Goal: Task Accomplishment & Management: Use online tool/utility

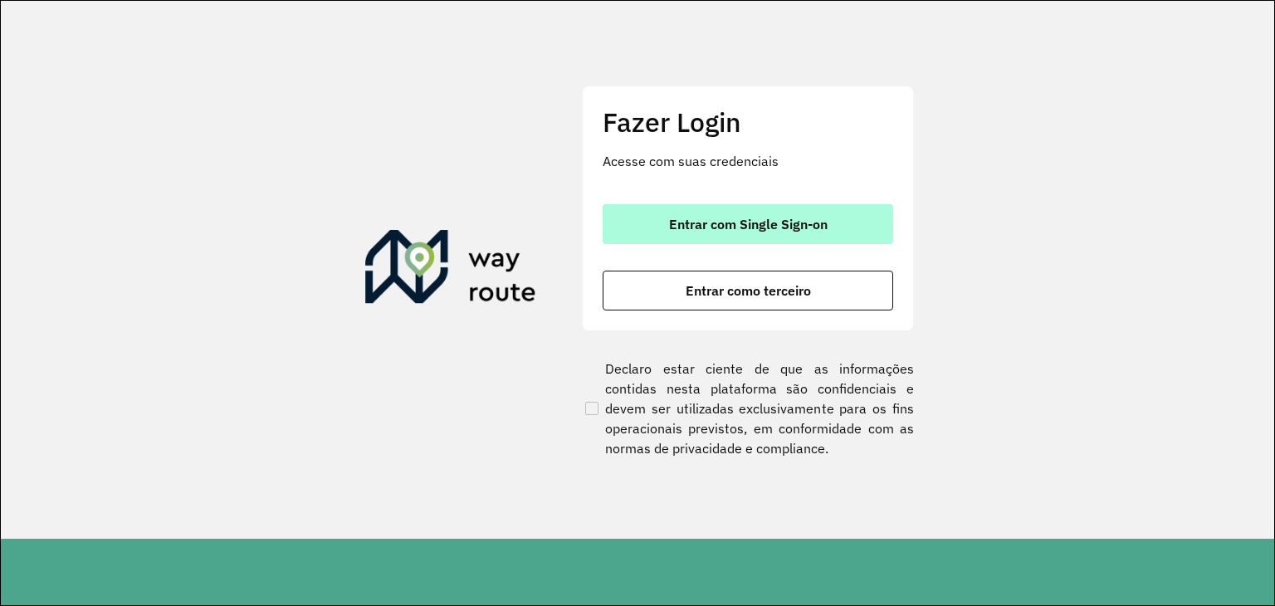
click at [812, 234] on button "Entrar com Single Sign-on" at bounding box center [748, 224] width 291 height 40
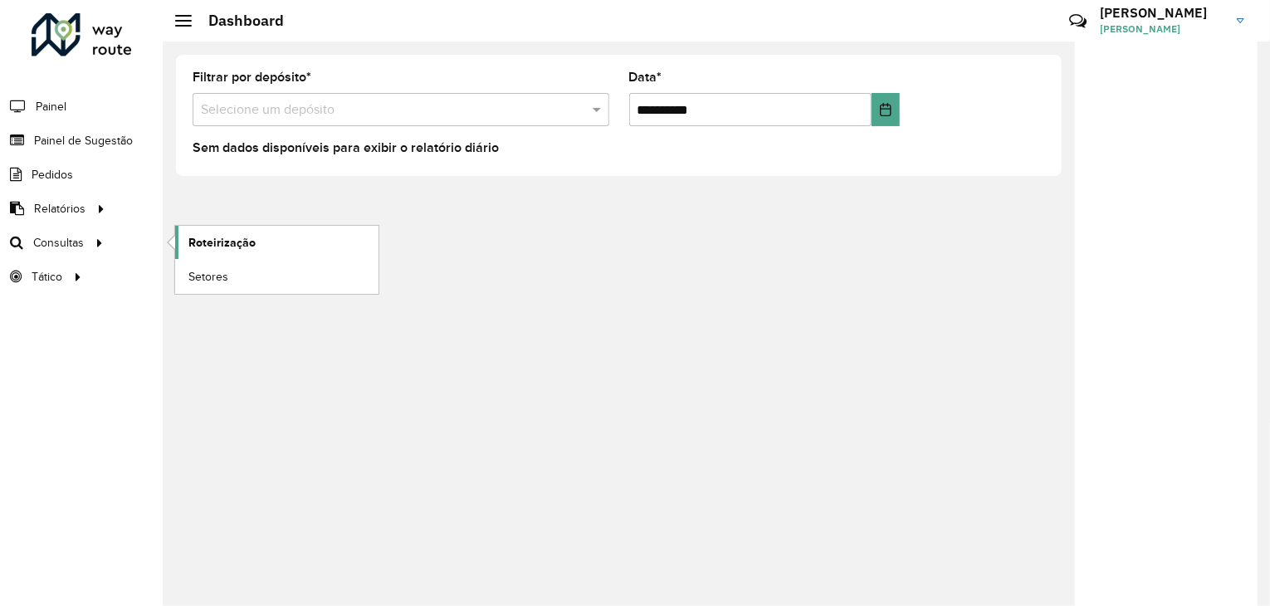
click at [199, 242] on span "Roteirização" at bounding box center [221, 242] width 67 height 17
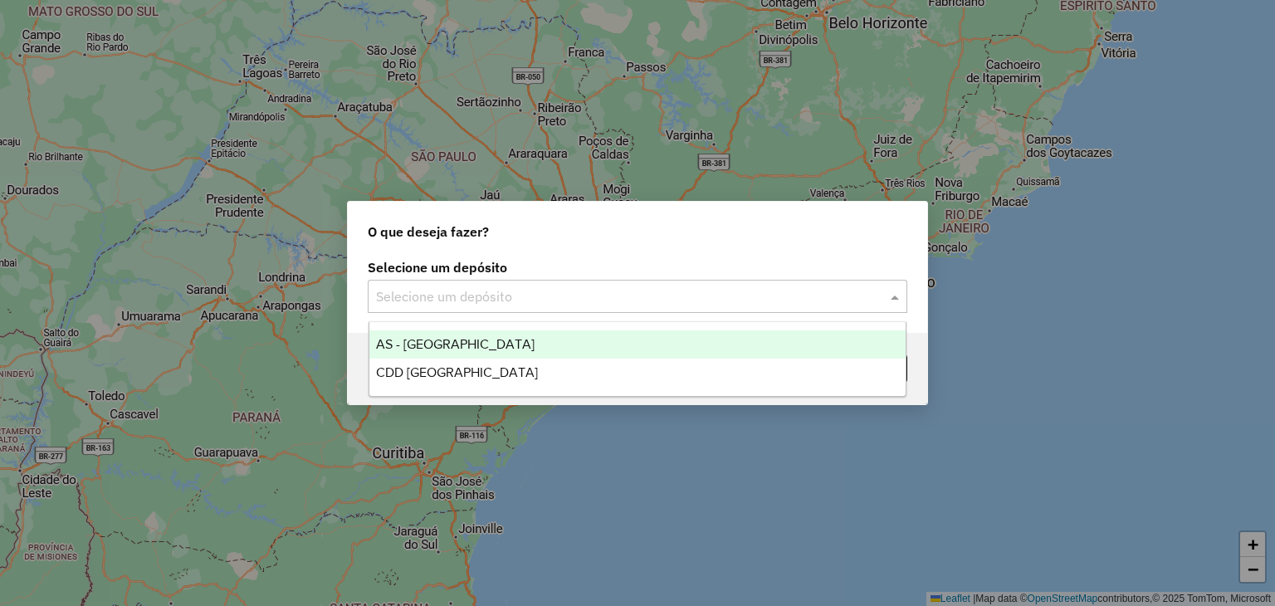
click at [548, 294] on input "text" at bounding box center [621, 297] width 490 height 20
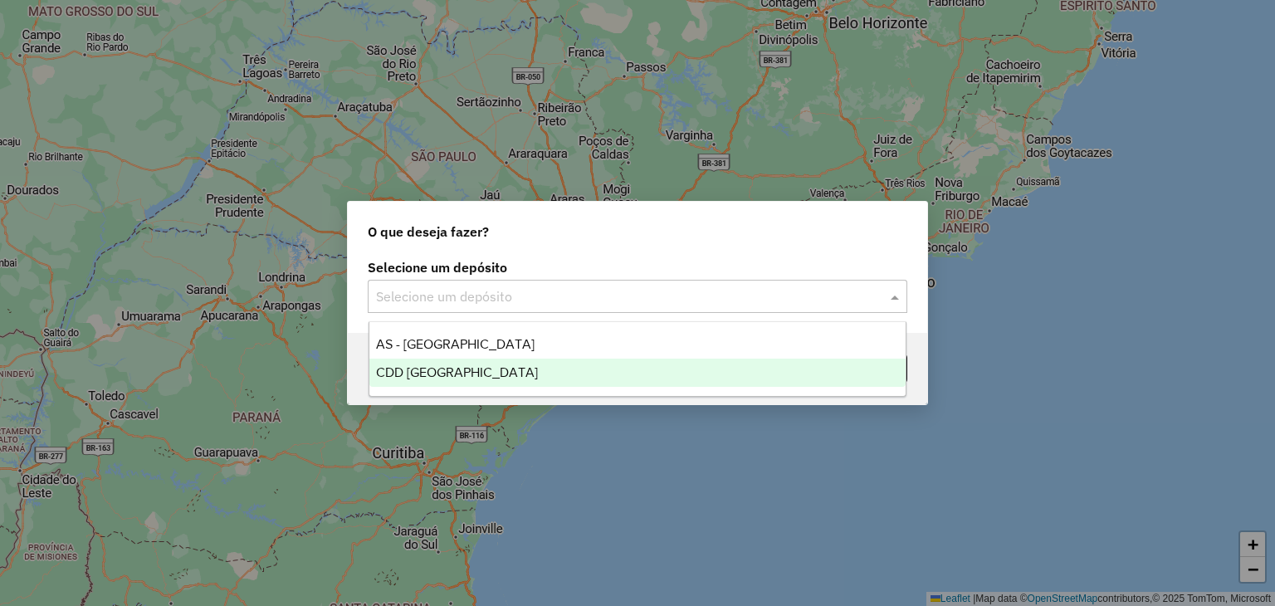
click at [535, 366] on div "CDD Santa Cruz do Sul" at bounding box center [637, 373] width 537 height 28
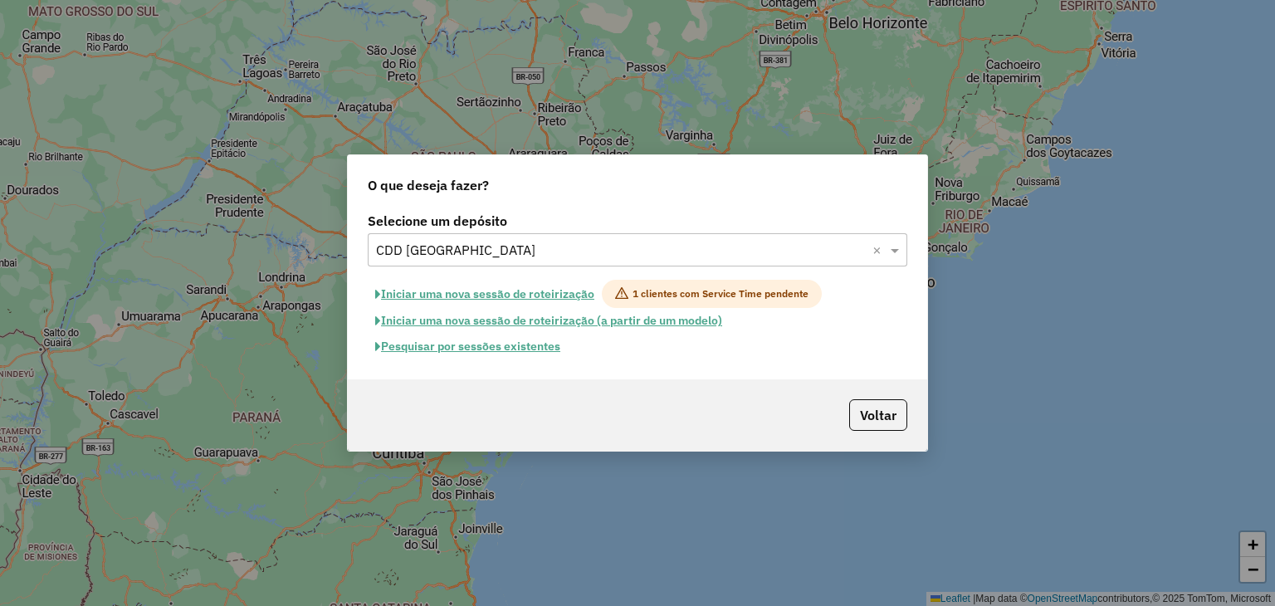
click at [516, 347] on button "Pesquisar por sessões existentes" at bounding box center [468, 347] width 200 height 26
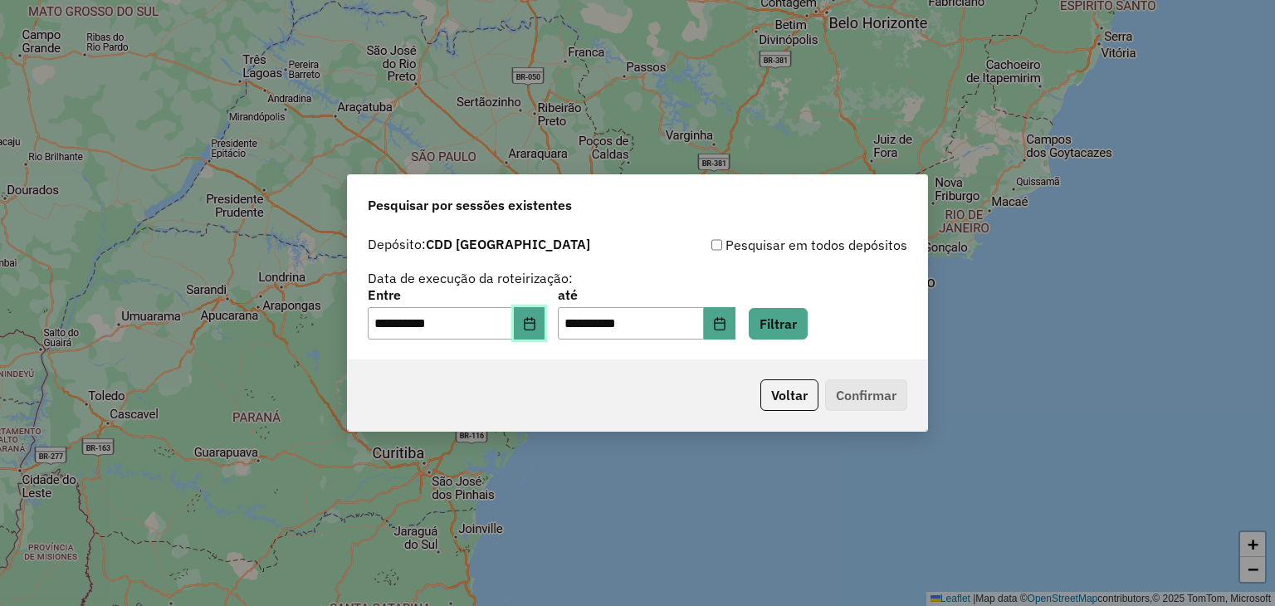
click at [546, 326] on button "Choose Date" at bounding box center [530, 323] width 32 height 33
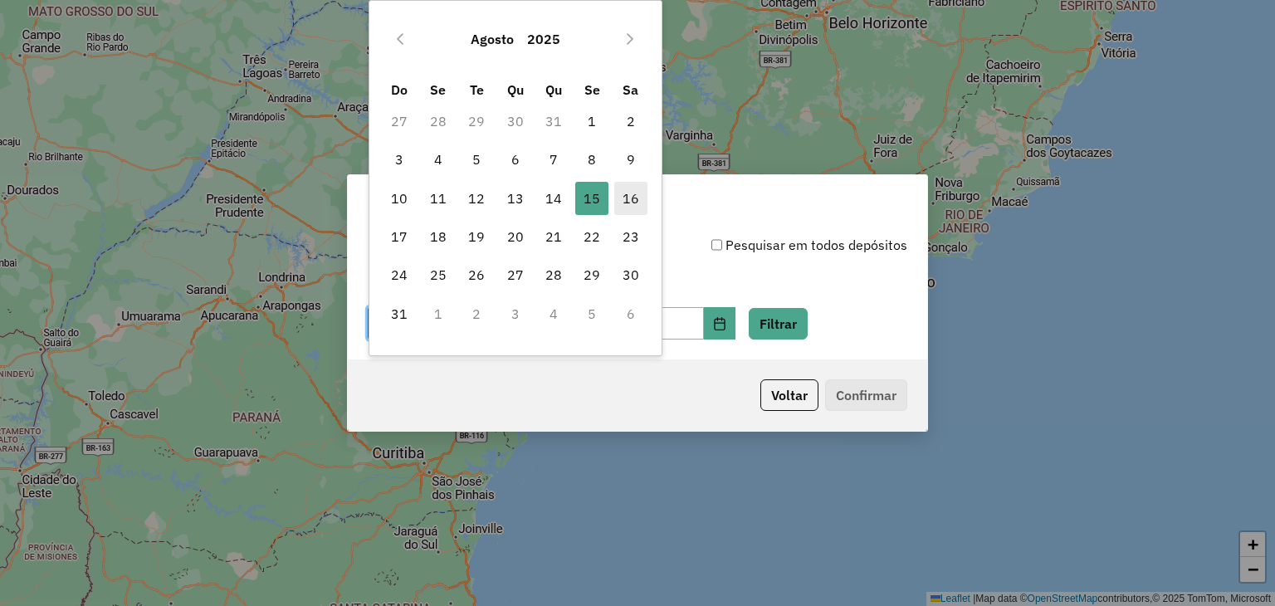
click at [626, 196] on span "16" at bounding box center [630, 198] width 33 height 33
type input "**********"
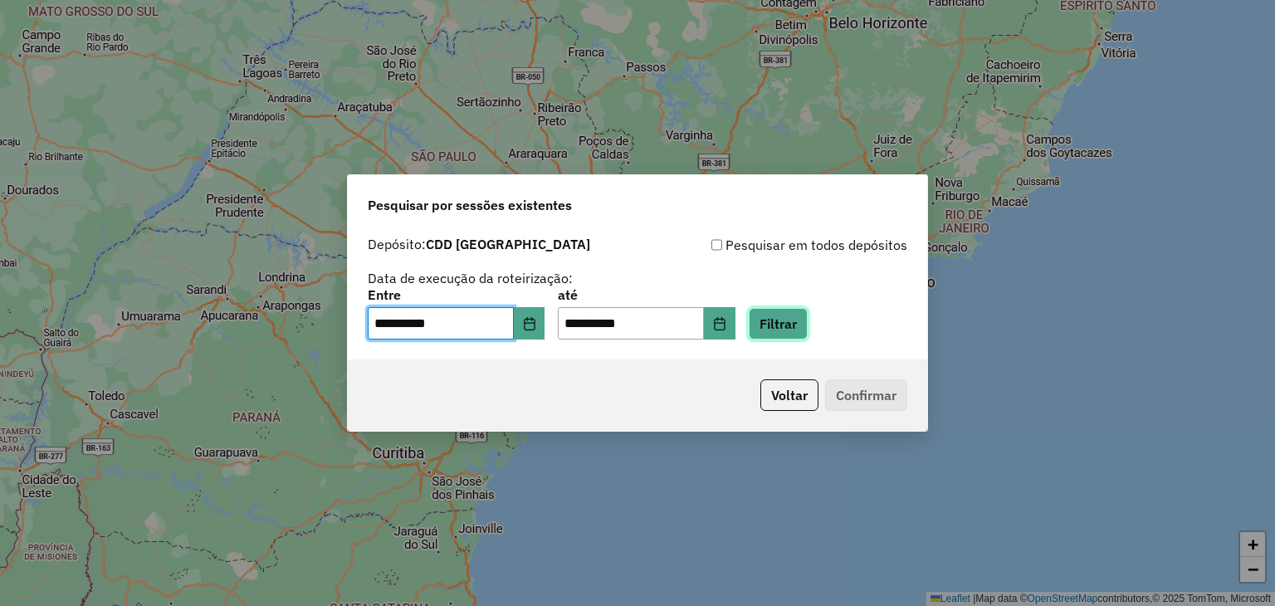
click at [808, 326] on button "Filtrar" at bounding box center [778, 324] width 59 height 32
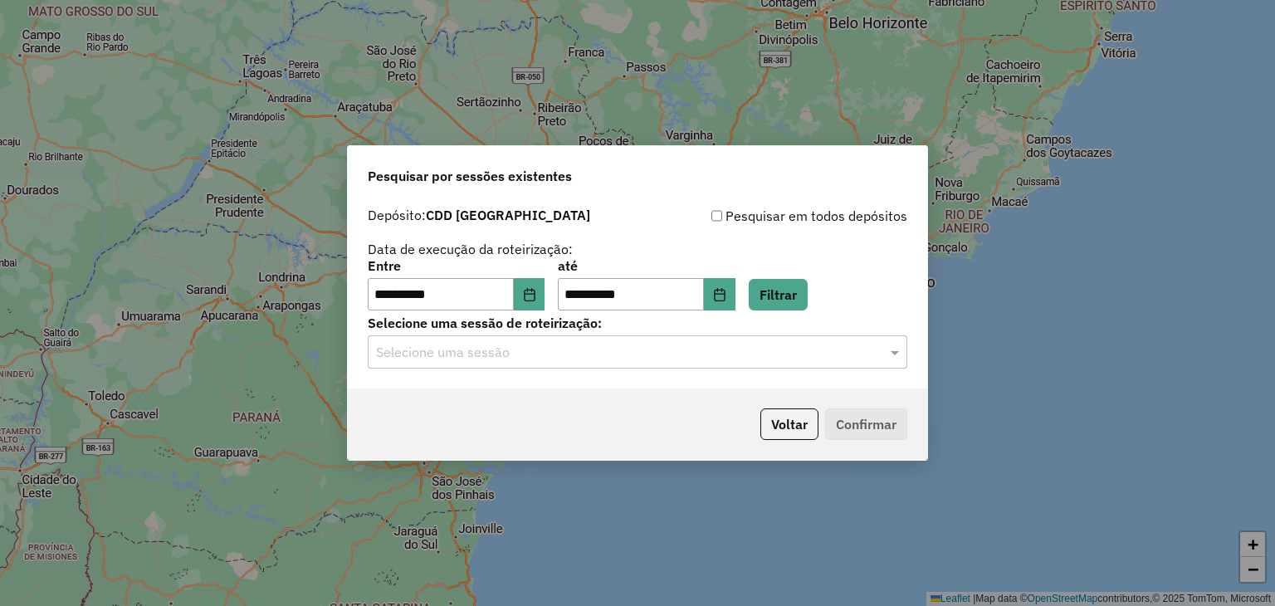
click at [526, 346] on input "text" at bounding box center [621, 353] width 490 height 20
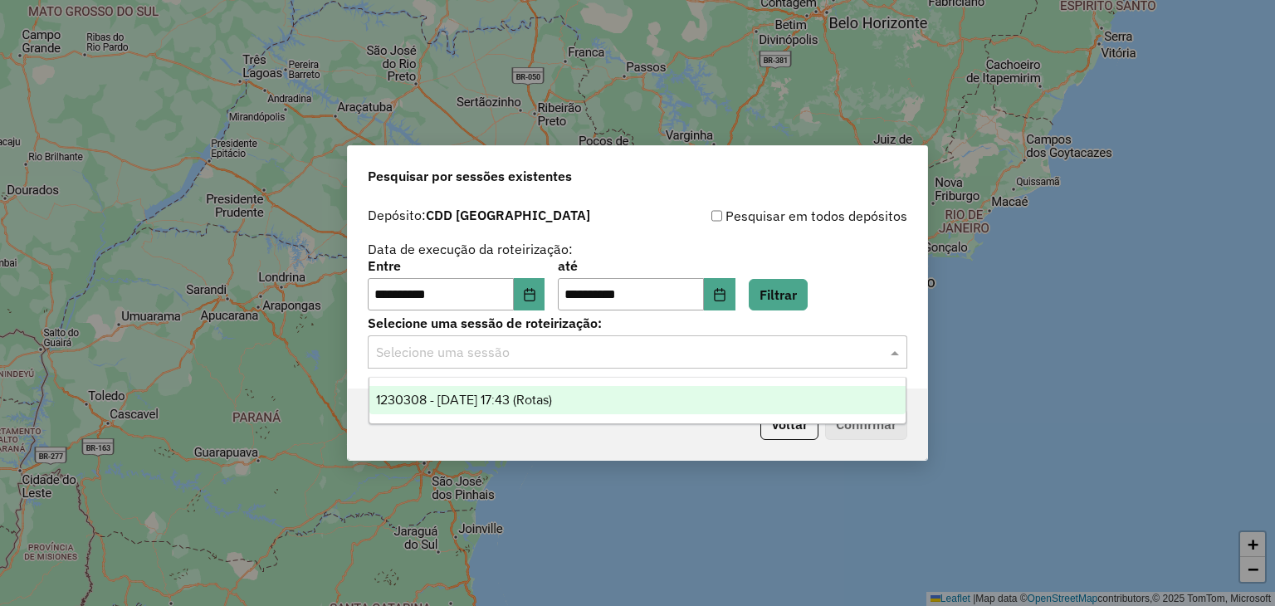
click at [508, 393] on span "1230308 - 16/08/2025 17:43 (Rotas)" at bounding box center [464, 400] width 176 height 14
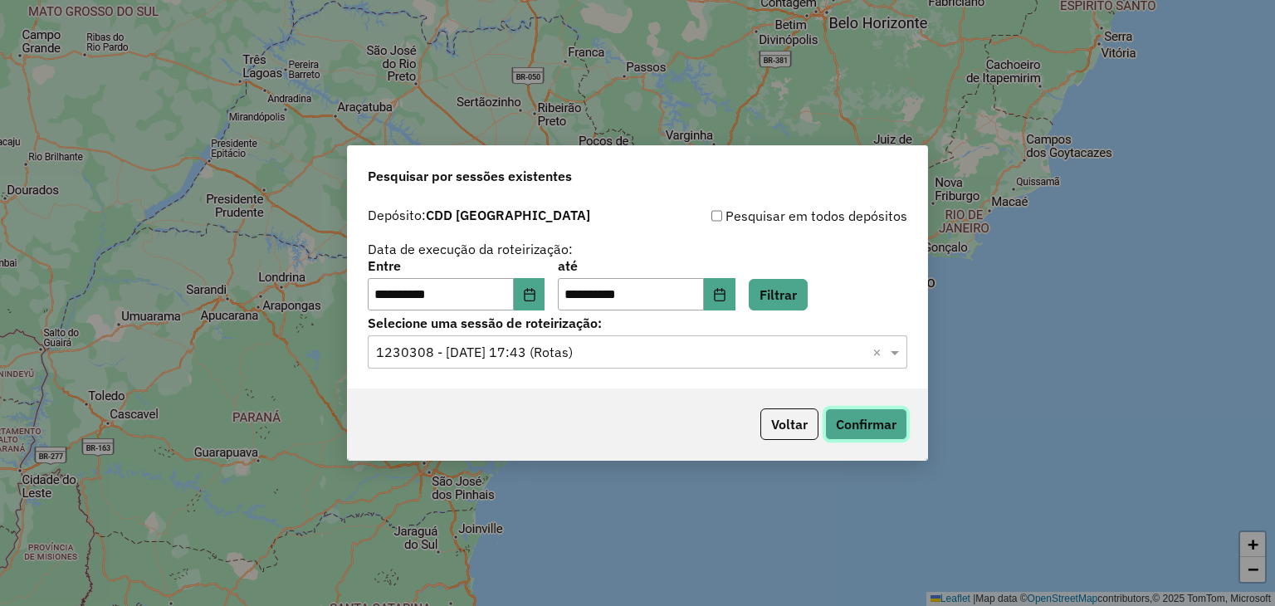
click at [859, 433] on button "Confirmar" at bounding box center [866, 425] width 82 height 32
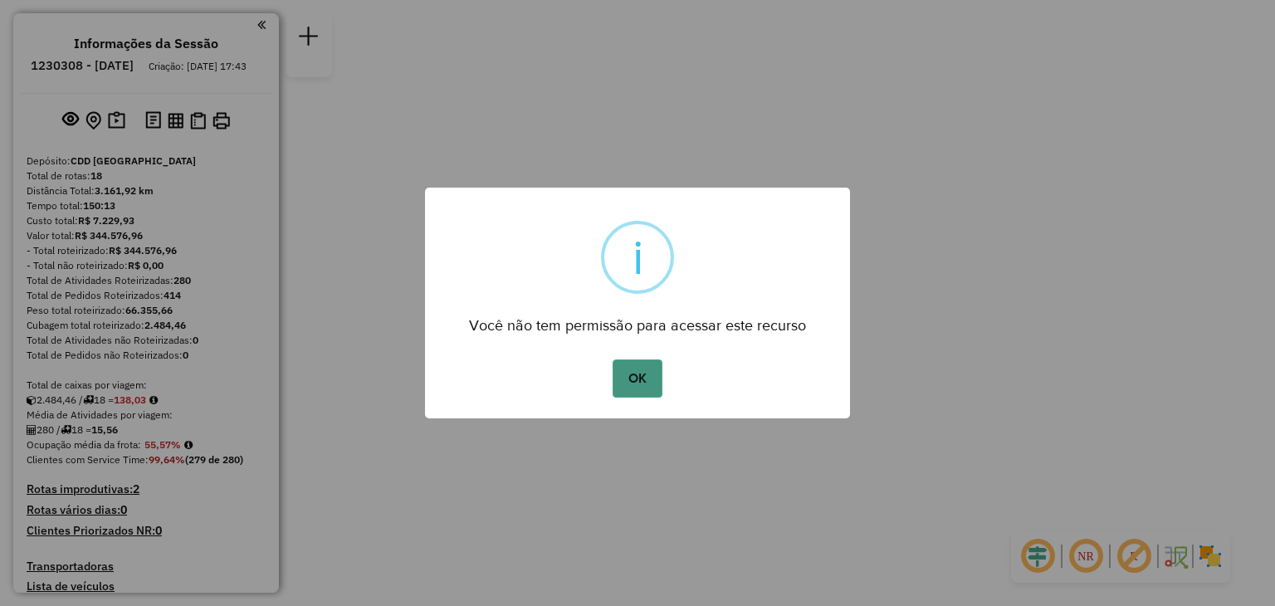
click at [619, 381] on button "OK" at bounding box center [637, 379] width 49 height 38
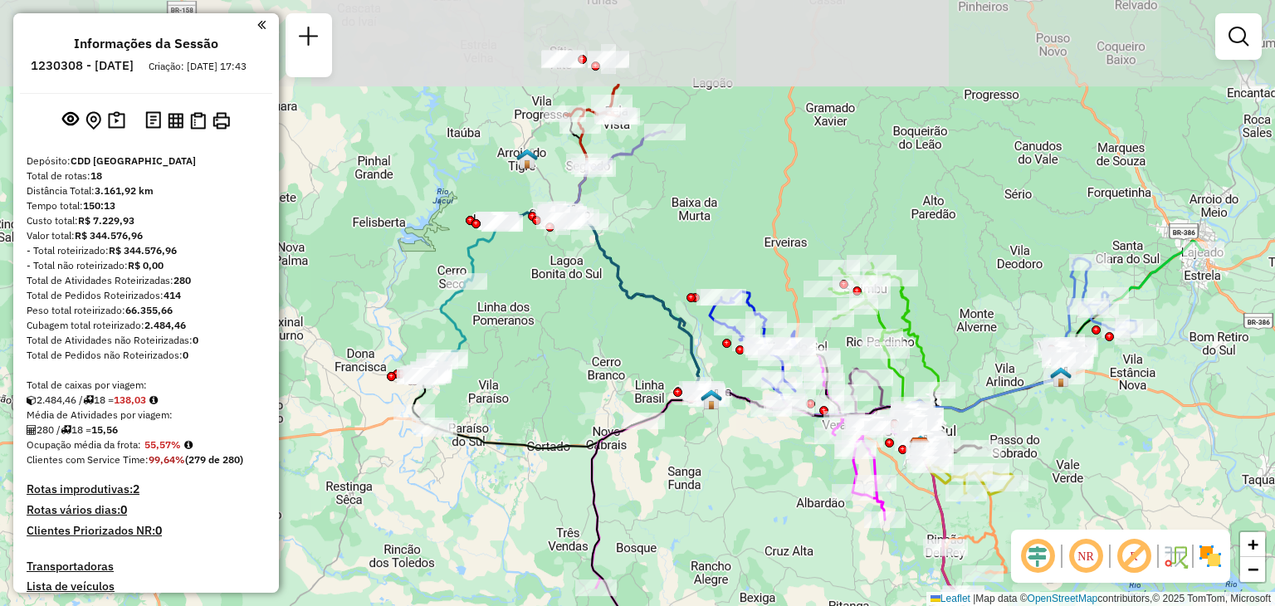
drag, startPoint x: 470, startPoint y: 338, endPoint x: 760, endPoint y: 511, distance: 337.8
click at [760, 511] on div "Janela de atendimento Grade de atendimento Capacidade Transportadoras Veículos …" at bounding box center [637, 303] width 1275 height 606
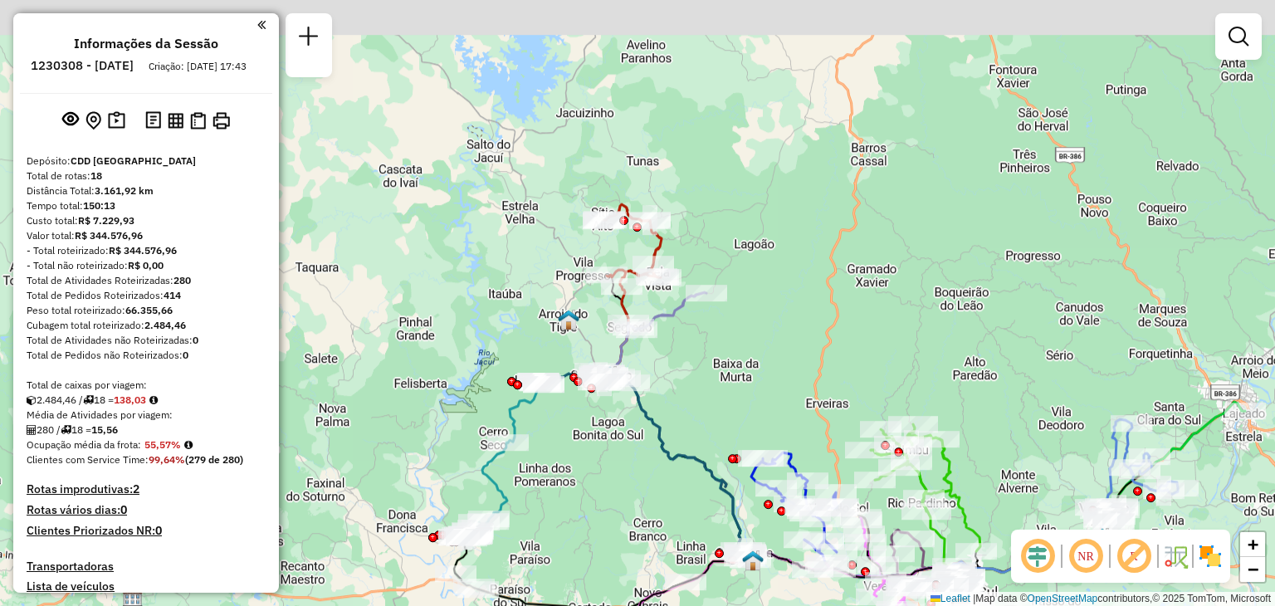
drag, startPoint x: 629, startPoint y: 223, endPoint x: 668, endPoint y: 384, distance: 164.7
click at [668, 384] on div "Janela de atendimento Grade de atendimento Capacidade Transportadoras Veículos …" at bounding box center [637, 303] width 1275 height 606
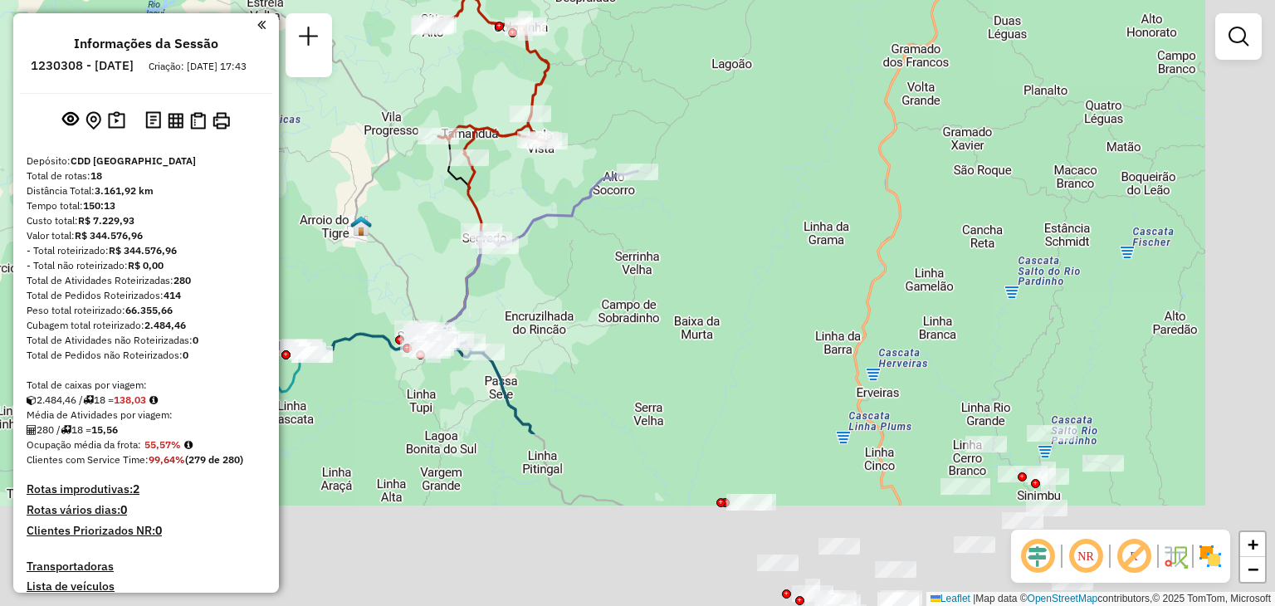
drag, startPoint x: 785, startPoint y: 472, endPoint x: 634, endPoint y: 237, distance: 280.1
click at [634, 226] on div "Janela de atendimento Grade de atendimento Capacidade Transportadoras Veículos …" at bounding box center [637, 303] width 1275 height 606
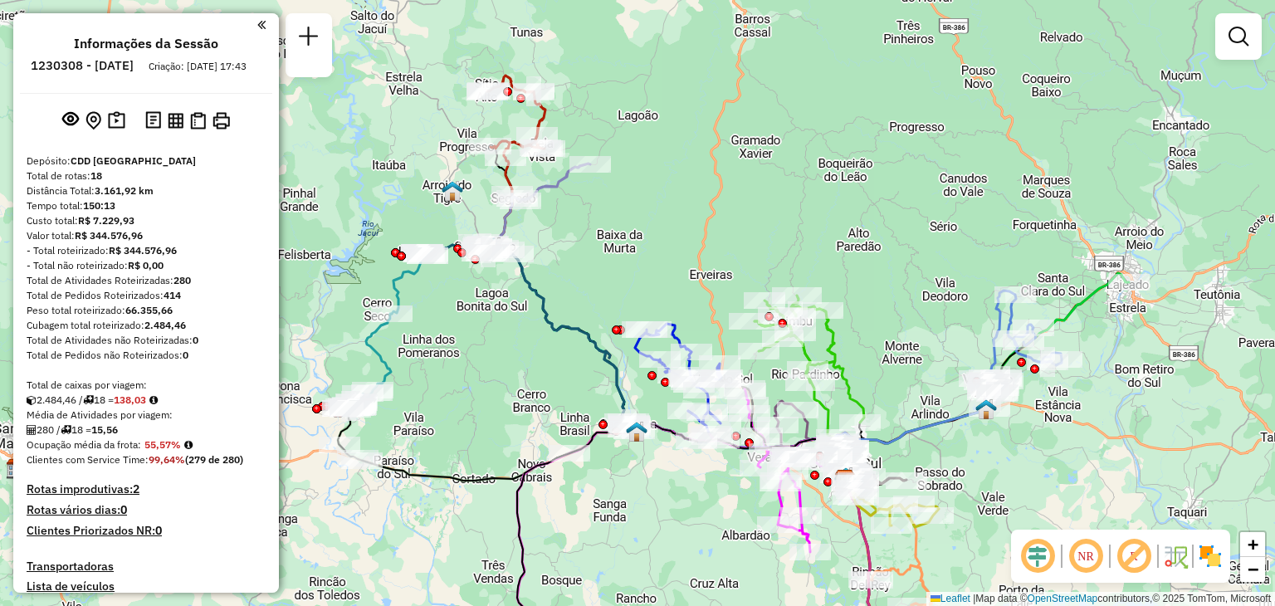
drag, startPoint x: 731, startPoint y: 360, endPoint x: 555, endPoint y: 223, distance: 222.4
click at [556, 223] on div "Janela de atendimento Grade de atendimento Capacidade Transportadoras Veículos …" at bounding box center [637, 303] width 1275 height 606
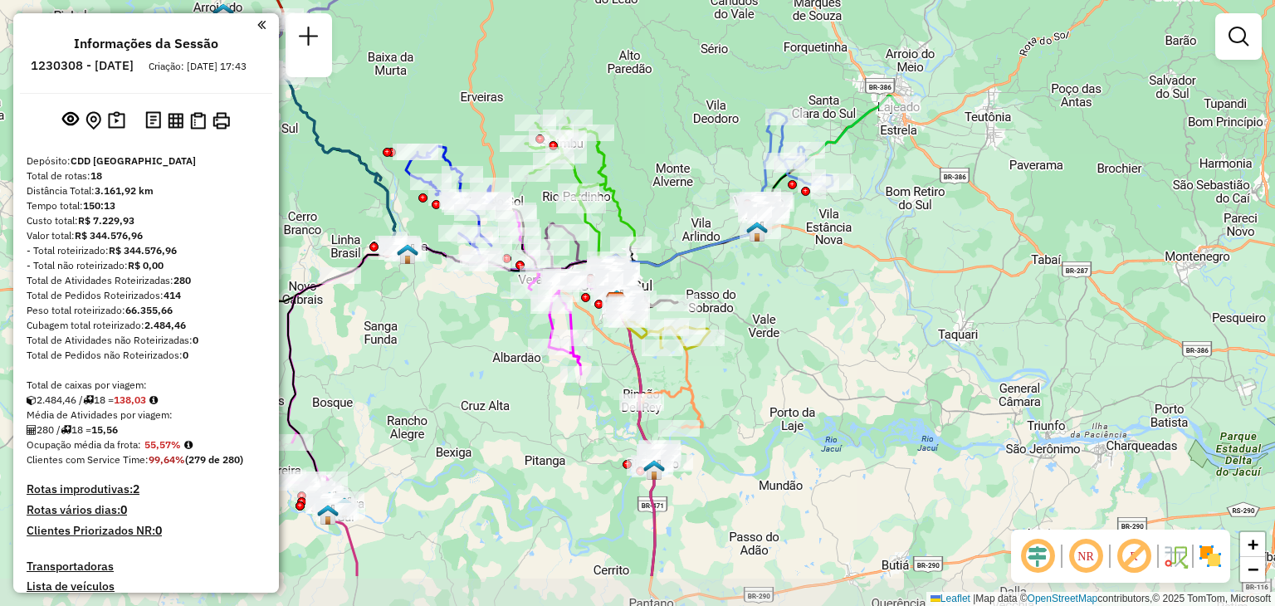
drag, startPoint x: 815, startPoint y: 379, endPoint x: 751, endPoint y: 302, distance: 100.8
click at [751, 302] on div "Janela de atendimento Grade de atendimento Capacidade Transportadoras Veículos …" at bounding box center [637, 303] width 1275 height 606
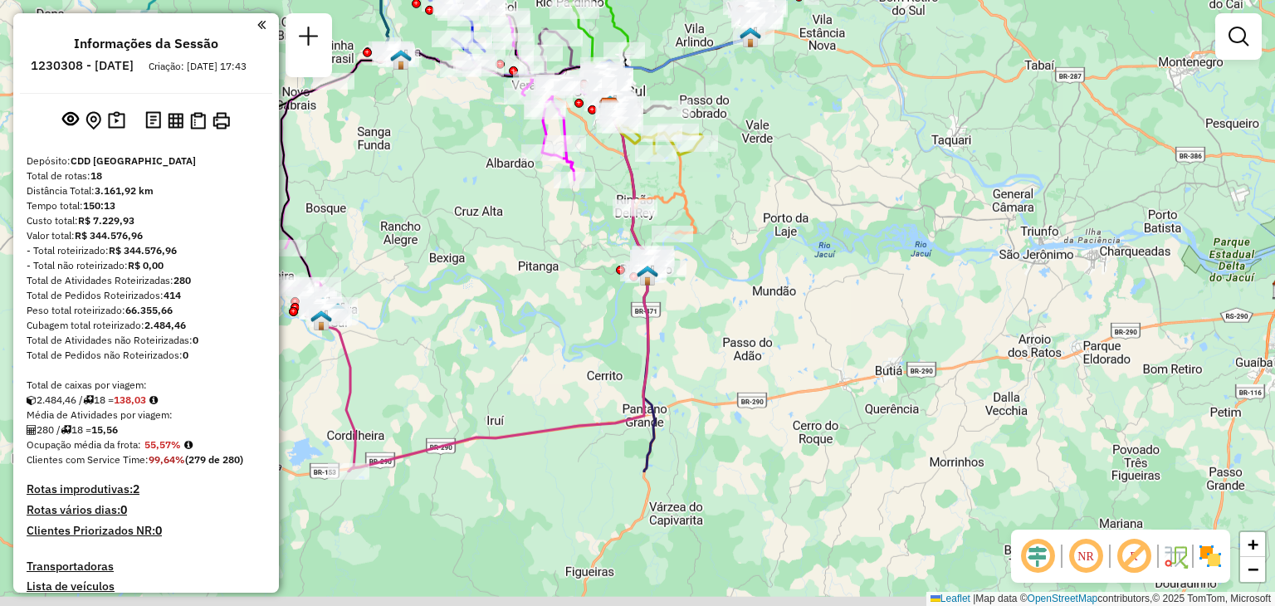
drag, startPoint x: 734, startPoint y: 476, endPoint x: 727, endPoint y: 283, distance: 192.8
click at [727, 281] on div "Janela de atendimento Grade de atendimento Capacidade Transportadoras Veículos …" at bounding box center [637, 303] width 1275 height 606
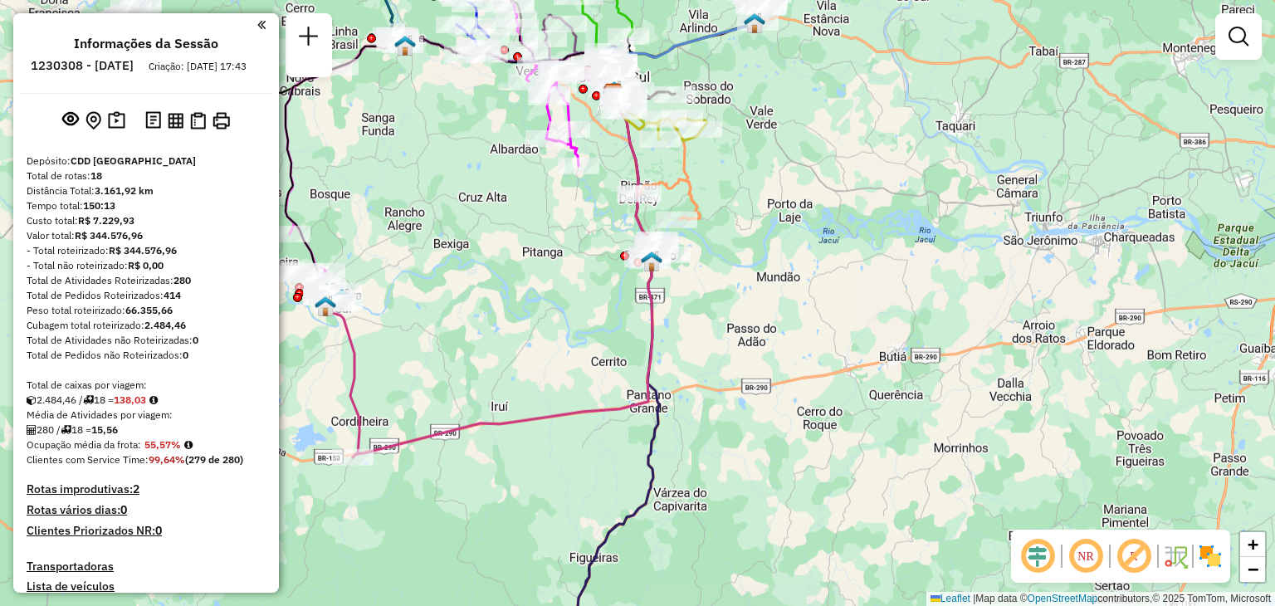
drag, startPoint x: 711, startPoint y: 459, endPoint x: 792, endPoint y: 215, distance: 257.3
click at [792, 215] on div "Janela de atendimento Grade de atendimento Capacidade Transportadoras Veículos …" at bounding box center [637, 303] width 1275 height 606
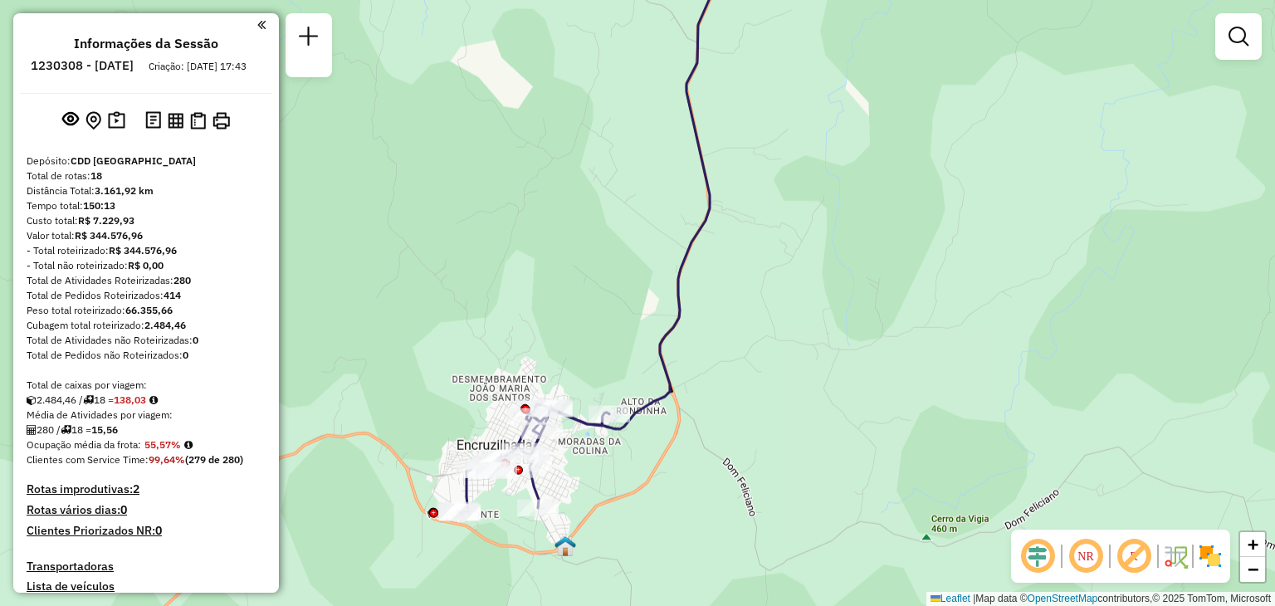
drag, startPoint x: 429, startPoint y: 236, endPoint x: 497, endPoint y: 365, distance: 145.2
click at [497, 366] on div "Janela de atendimento Grade de atendimento Capacidade Transportadoras Veículos …" at bounding box center [637, 303] width 1275 height 606
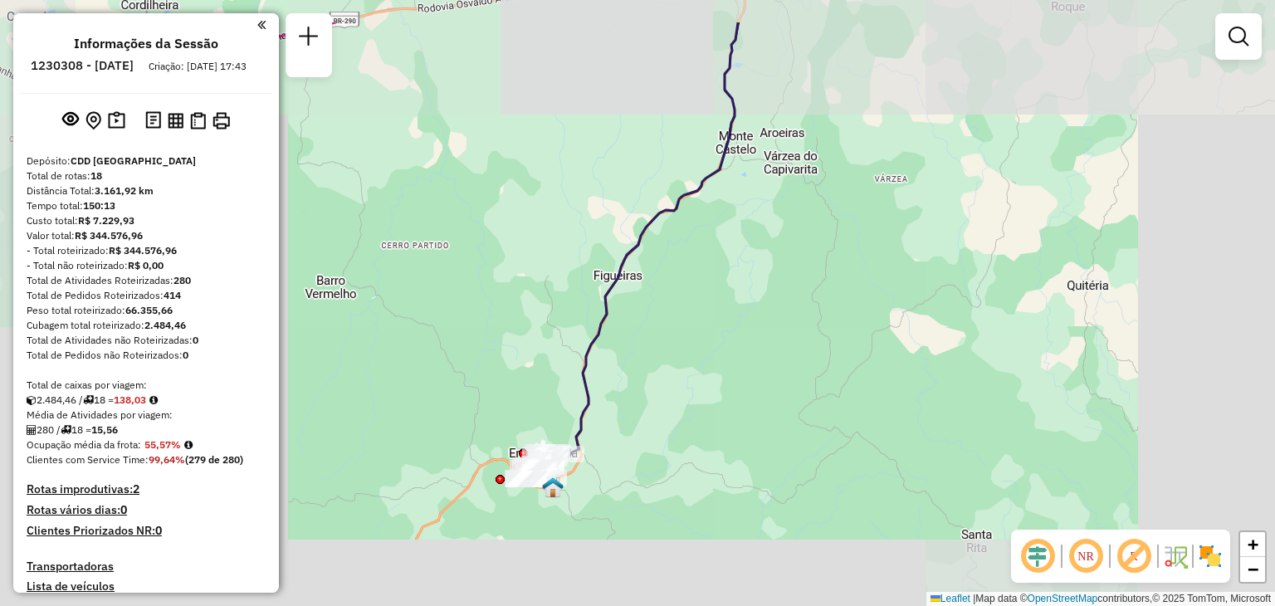
drag, startPoint x: 485, startPoint y: 220, endPoint x: 539, endPoint y: 391, distance: 179.4
click at [538, 389] on div "Janela de atendimento Grade de atendimento Capacidade Transportadoras Veículos …" at bounding box center [637, 303] width 1275 height 606
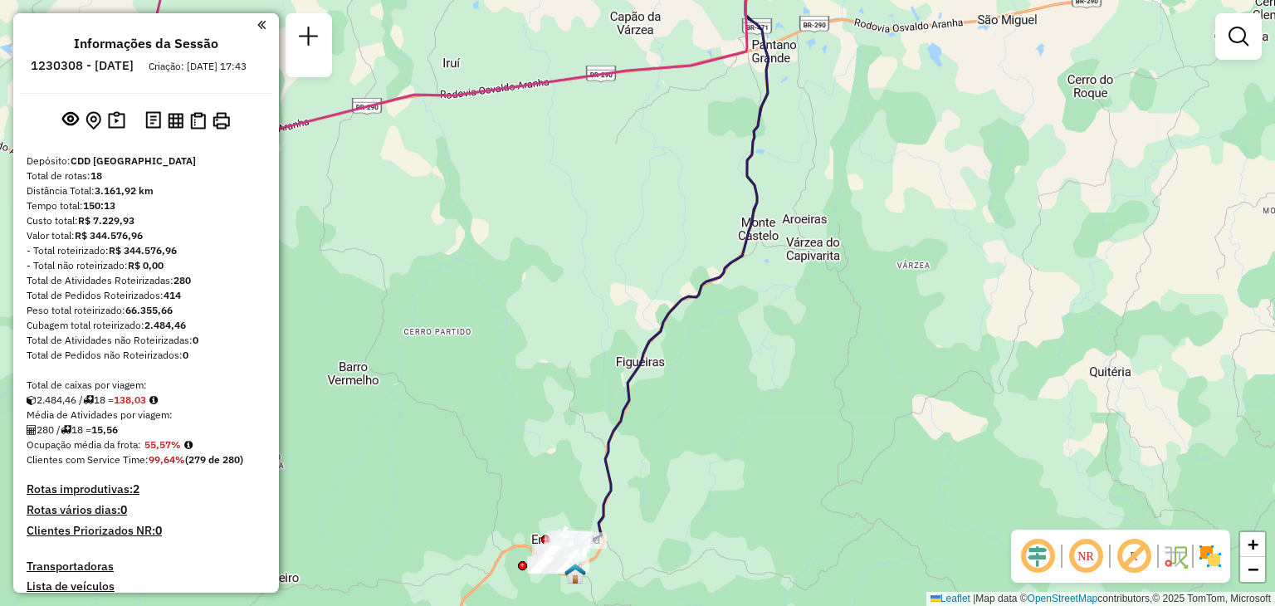
drag, startPoint x: 507, startPoint y: 245, endPoint x: 550, endPoint y: 337, distance: 101.4
click at [549, 336] on div "Janela de atendimento Grade de atendimento Capacidade Transportadoras Veículos …" at bounding box center [637, 303] width 1275 height 606
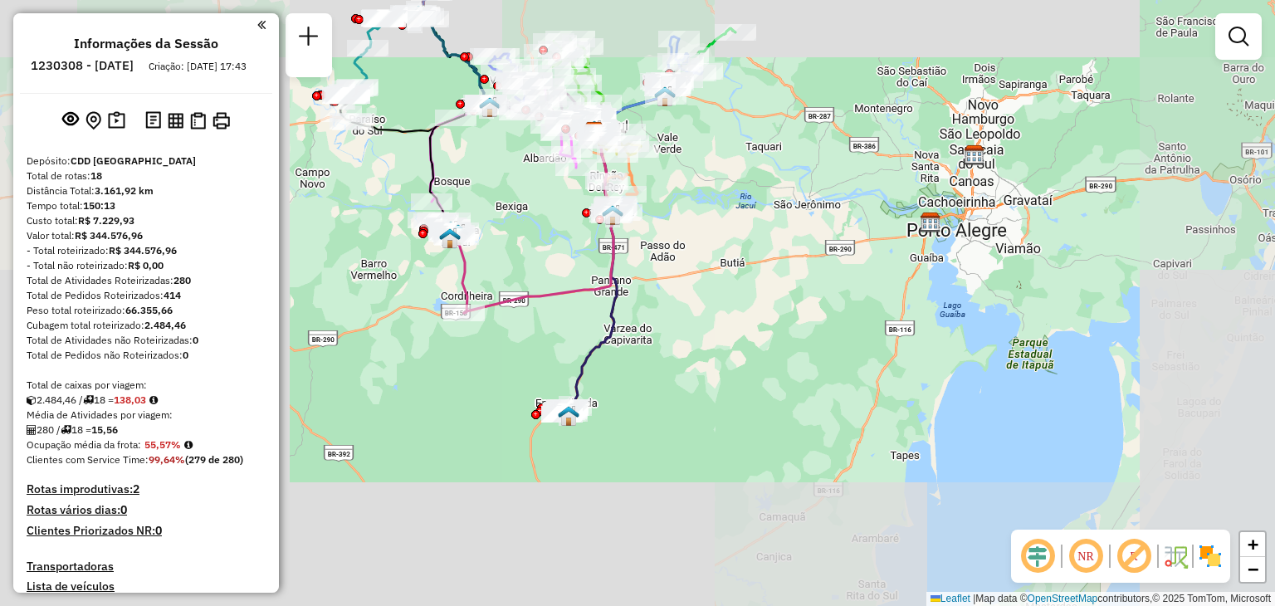
drag, startPoint x: 520, startPoint y: 258, endPoint x: 617, endPoint y: 361, distance: 141.6
click at [617, 361] on div "Janela de atendimento Grade de atendimento Capacidade Transportadoras Veículos …" at bounding box center [637, 303] width 1275 height 606
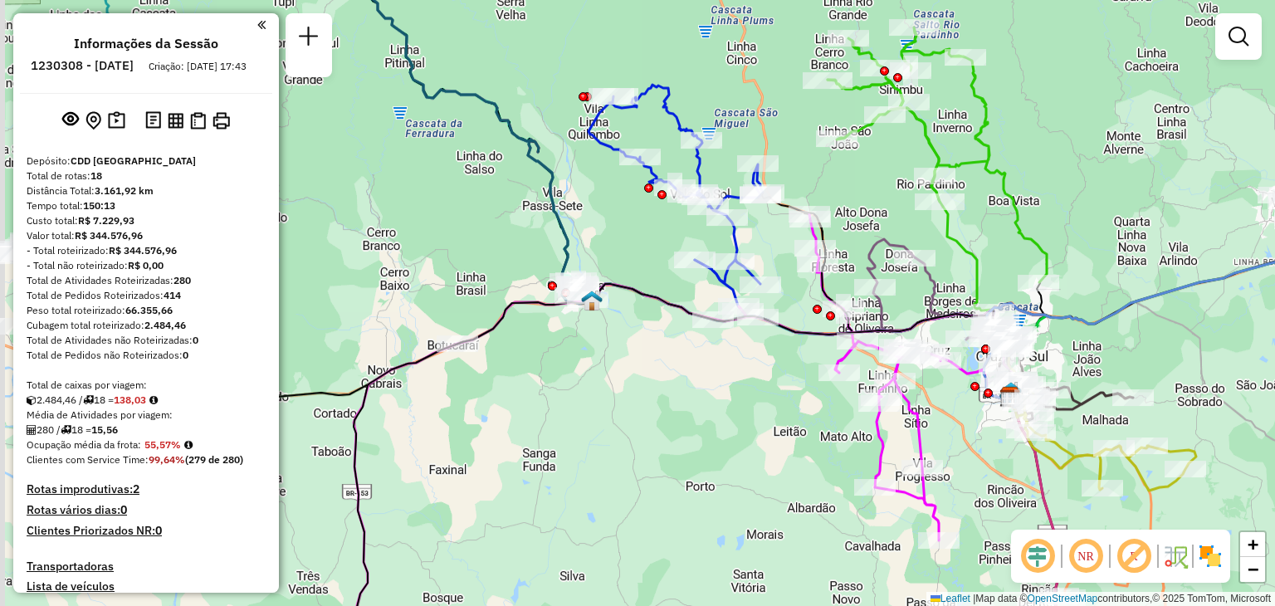
drag, startPoint x: 490, startPoint y: 254, endPoint x: 614, endPoint y: 273, distance: 125.2
click at [613, 273] on div "Janela de atendimento Grade de atendimento Capacidade Transportadoras Veículos …" at bounding box center [637, 303] width 1275 height 606
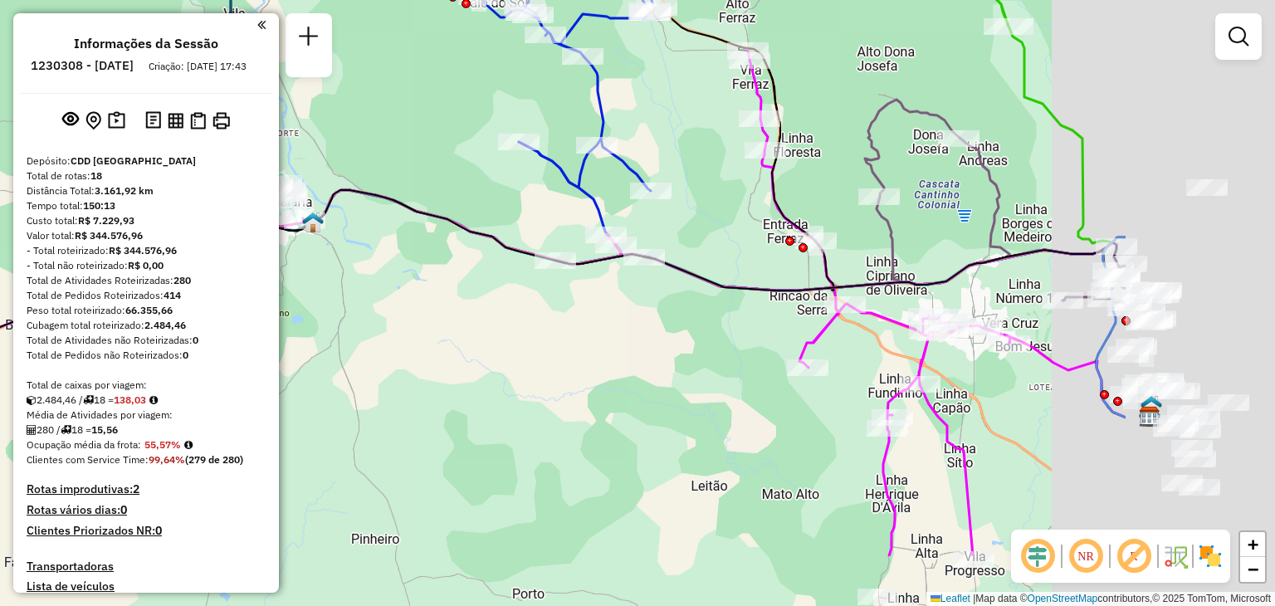
drag, startPoint x: 766, startPoint y: 392, endPoint x: 472, endPoint y: 276, distance: 316.1
click at [475, 276] on div "Janela de atendimento Grade de atendimento Capacidade Transportadoras Veículos …" at bounding box center [637, 303] width 1275 height 606
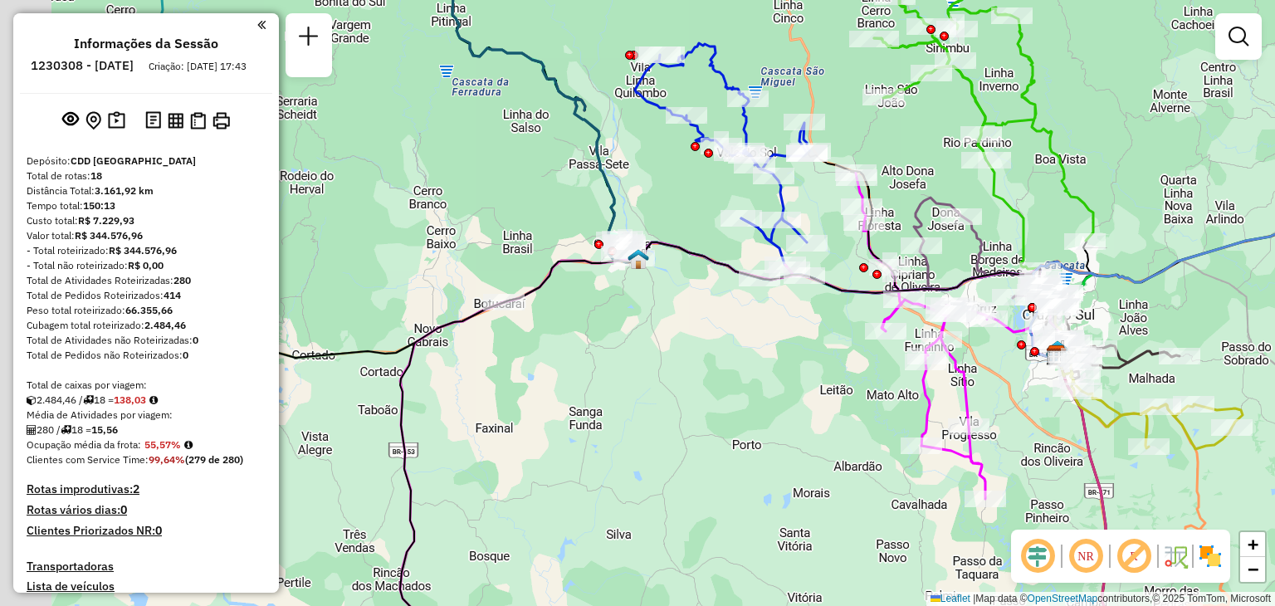
drag, startPoint x: 517, startPoint y: 318, endPoint x: 915, endPoint y: 283, distance: 399.3
click at [915, 283] on div "Janela de atendimento Grade de atendimento Capacidade Transportadoras Veículos …" at bounding box center [637, 303] width 1275 height 606
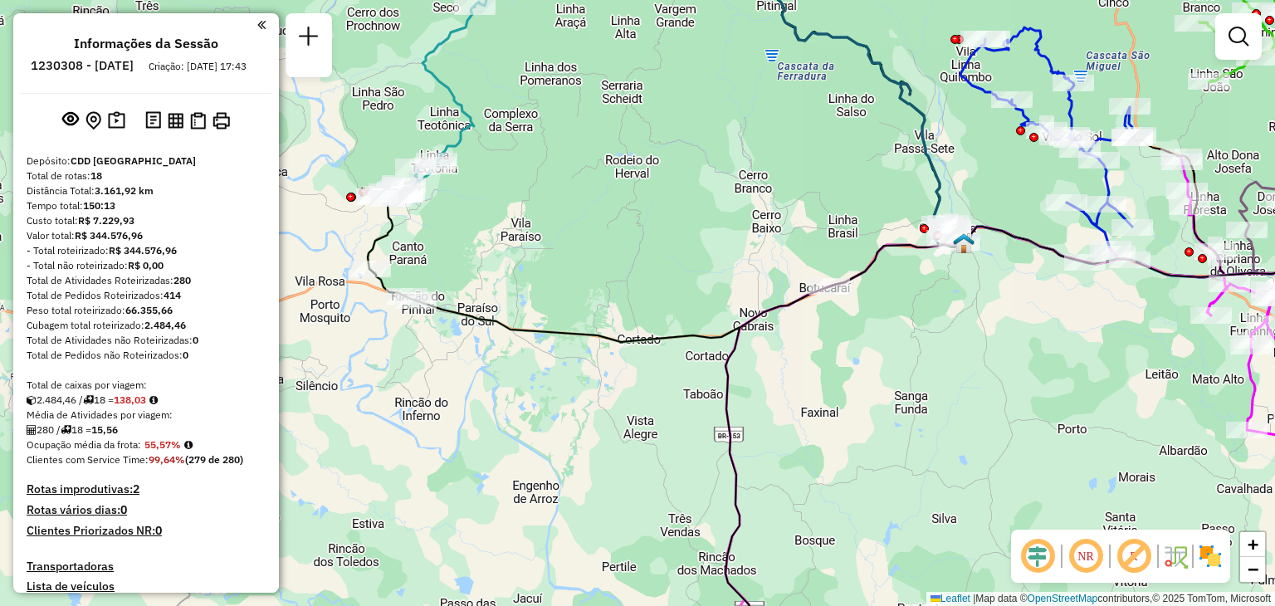
drag, startPoint x: 464, startPoint y: 207, endPoint x: 684, endPoint y: 293, distance: 236.4
click at [686, 293] on div "Janela de atendimento Grade de atendimento Capacidade Transportadoras Veículos …" at bounding box center [637, 303] width 1275 height 606
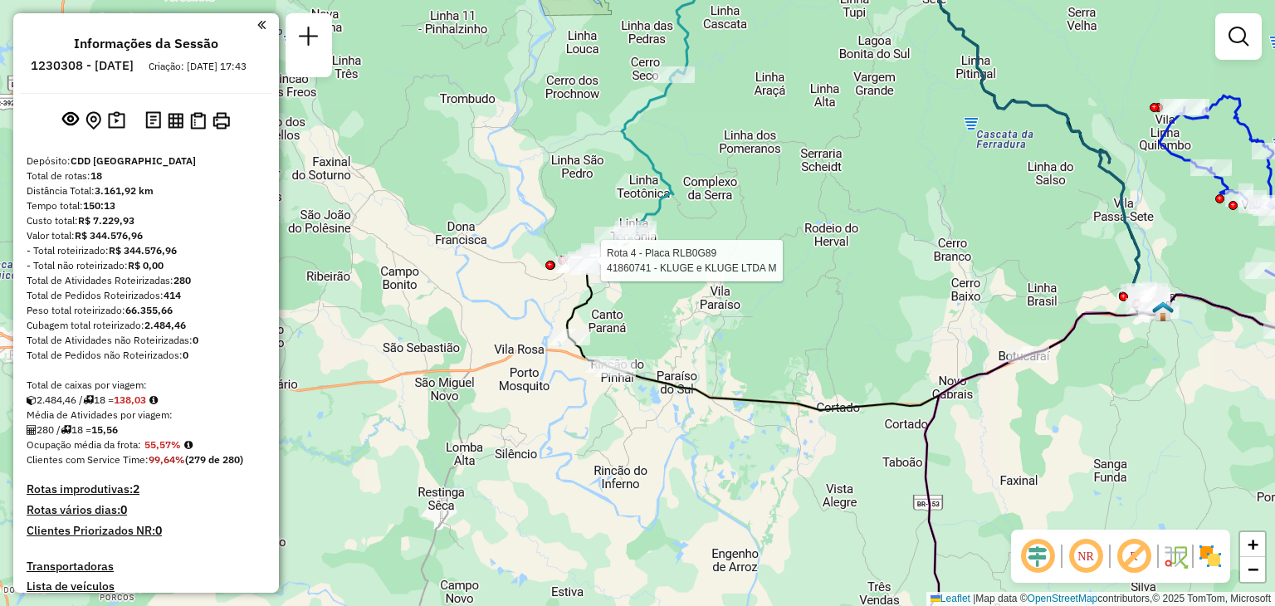
select select "**********"
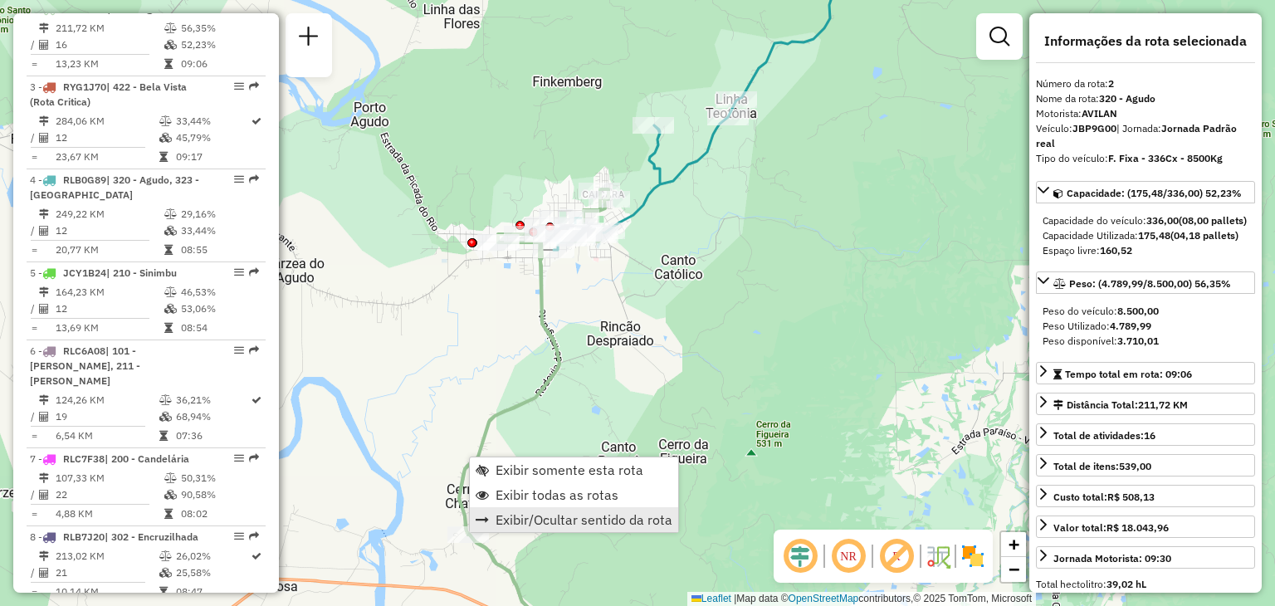
scroll to position [757, 0]
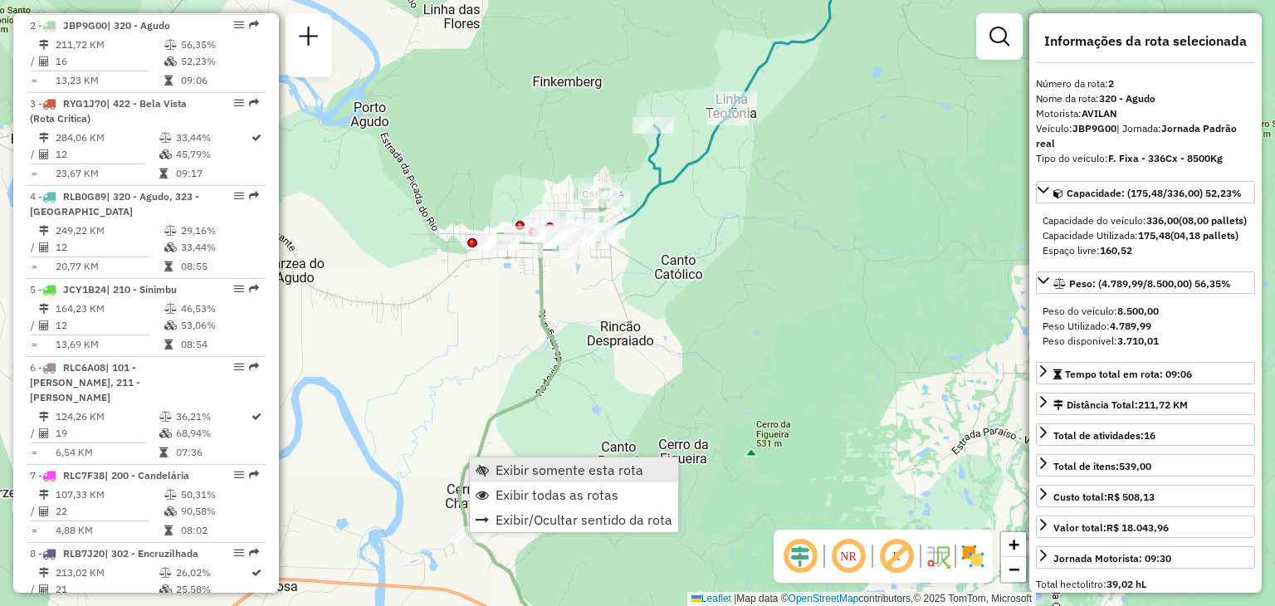
click at [516, 469] on span "Exibir somente esta rota" at bounding box center [570, 469] width 148 height 13
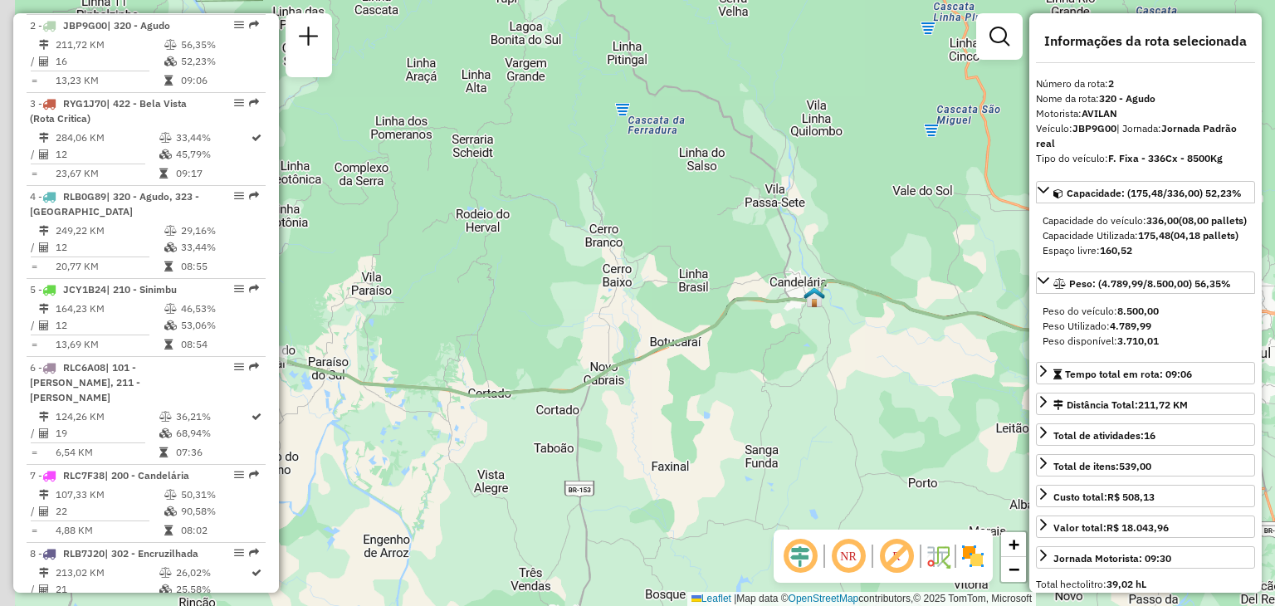
drag, startPoint x: 543, startPoint y: 403, endPoint x: 937, endPoint y: 409, distance: 394.5
click at [939, 413] on div "Janela de atendimento Grade de atendimento Capacidade Transportadoras Veículos …" at bounding box center [637, 303] width 1275 height 606
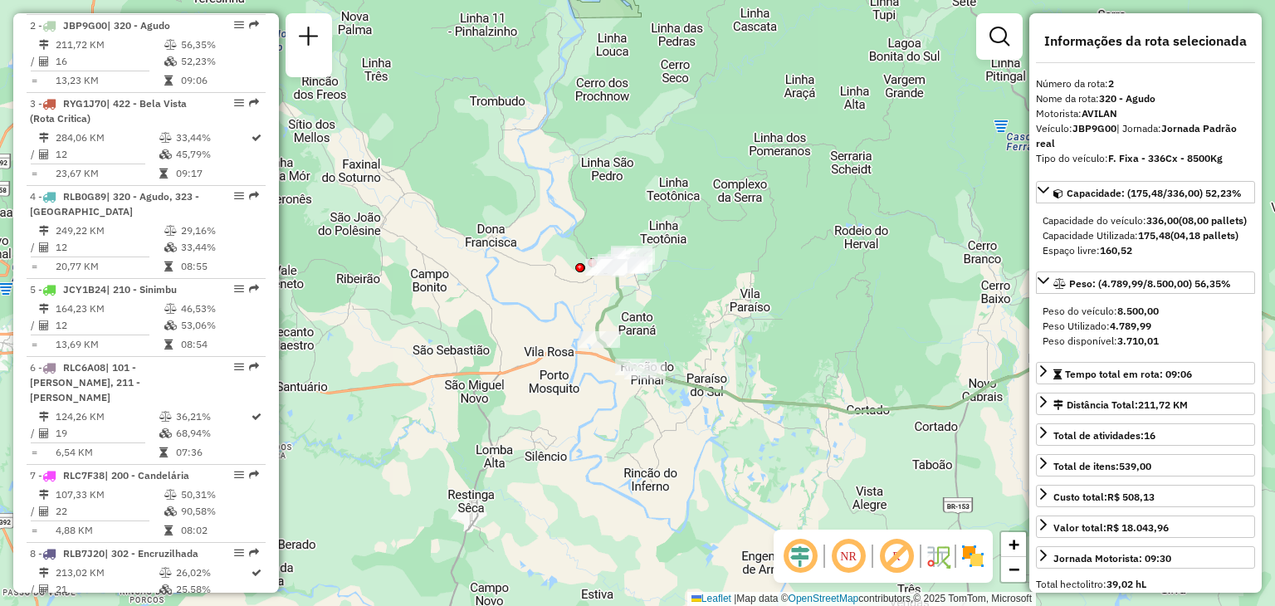
drag, startPoint x: 696, startPoint y: 336, endPoint x: 776, endPoint y: 356, distance: 82.2
click at [776, 356] on div "Janela de atendimento Grade de atendimento Capacidade Transportadoras Veículos …" at bounding box center [637, 303] width 1275 height 606
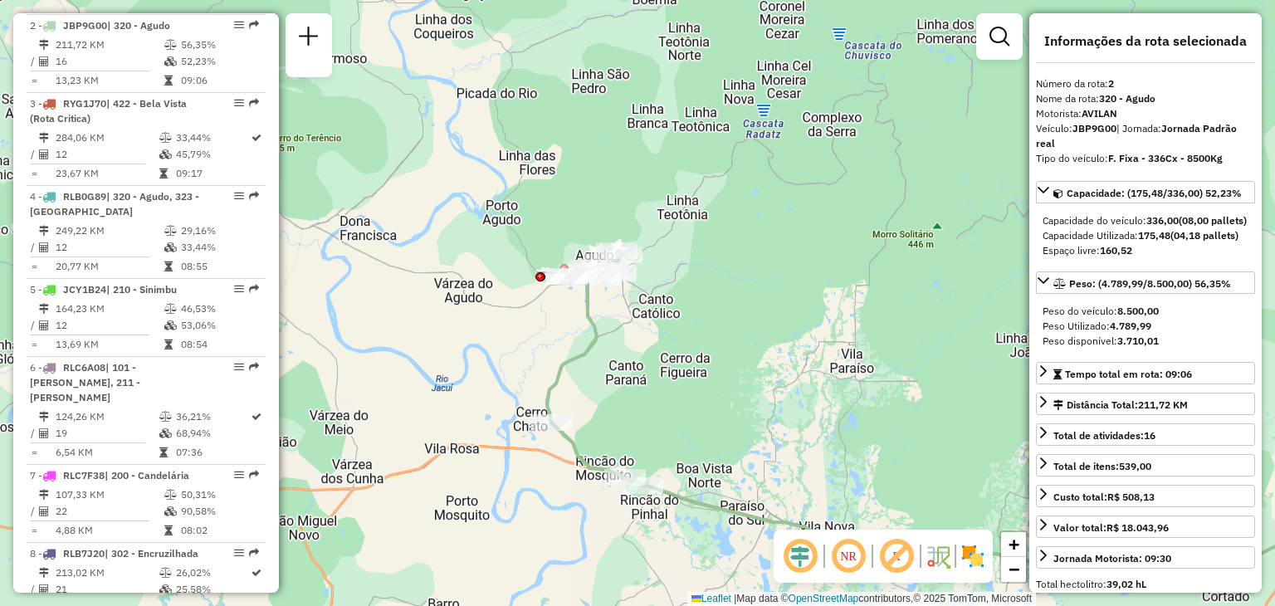
drag, startPoint x: 601, startPoint y: 264, endPoint x: 636, endPoint y: 337, distance: 81.0
click at [636, 337] on div "Janela de atendimento Grade de atendimento Capacidade Transportadoras Veículos …" at bounding box center [637, 303] width 1275 height 606
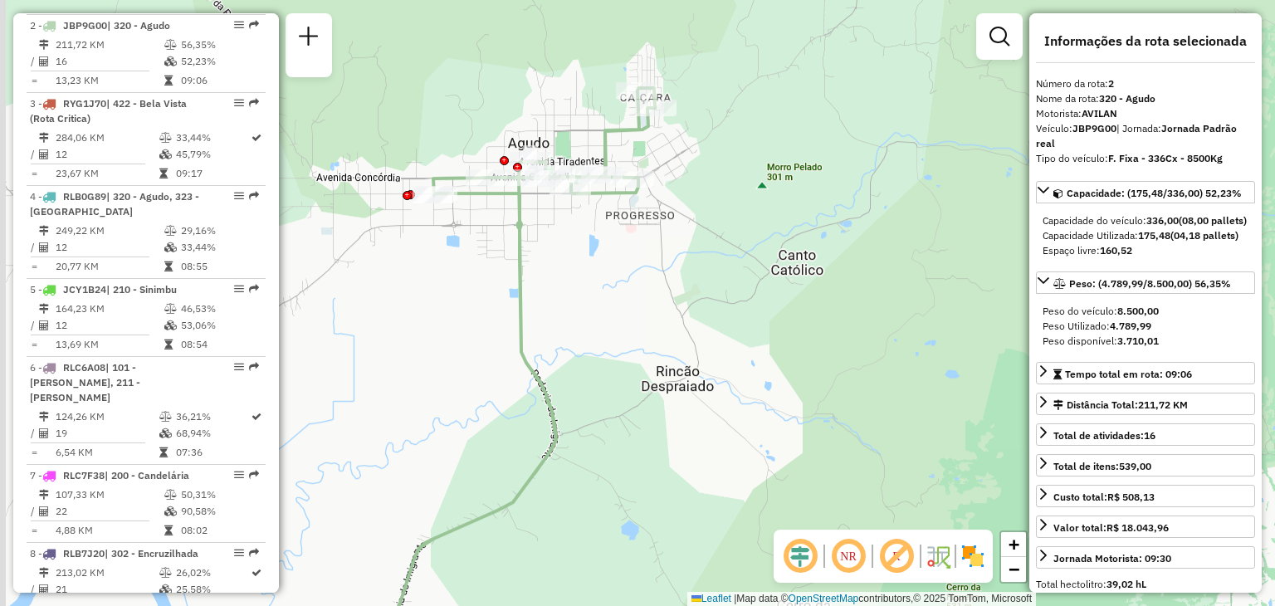
drag, startPoint x: 661, startPoint y: 389, endPoint x: 691, endPoint y: 208, distance: 183.5
click at [691, 208] on div "Janela de atendimento Grade de atendimento Capacidade Transportadoras Veículos …" at bounding box center [637, 303] width 1275 height 606
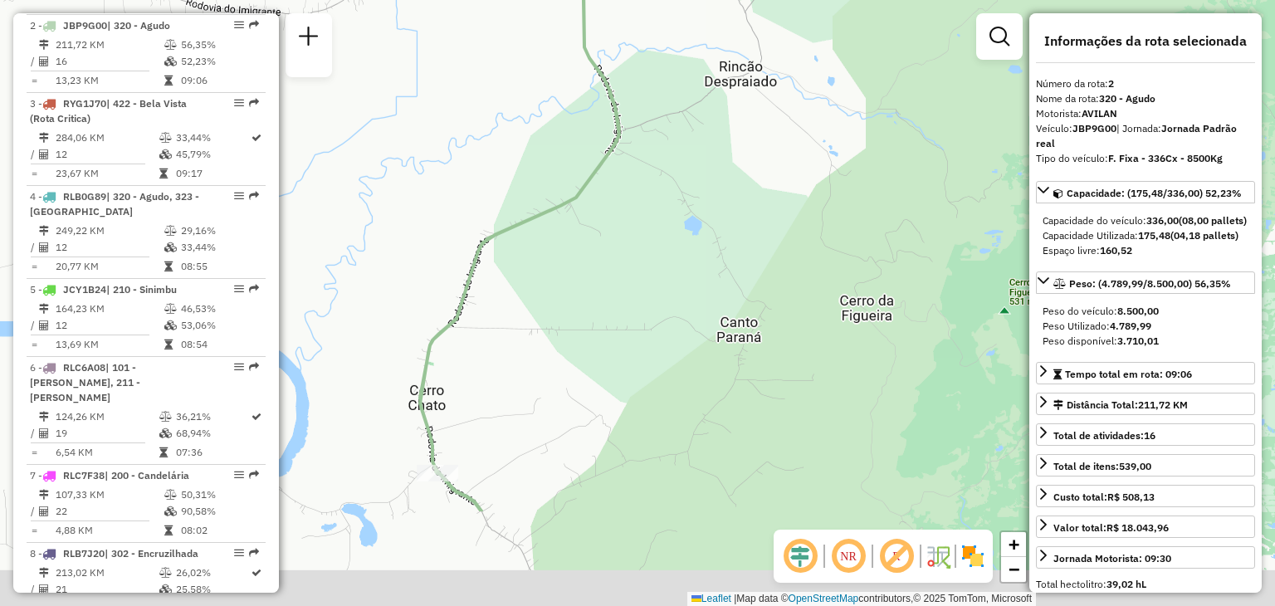
drag, startPoint x: 629, startPoint y: 397, endPoint x: 670, endPoint y: 229, distance: 172.6
click at [670, 224] on div "Janela de atendimento Grade de atendimento Capacidade Transportadoras Veículos …" at bounding box center [637, 303] width 1275 height 606
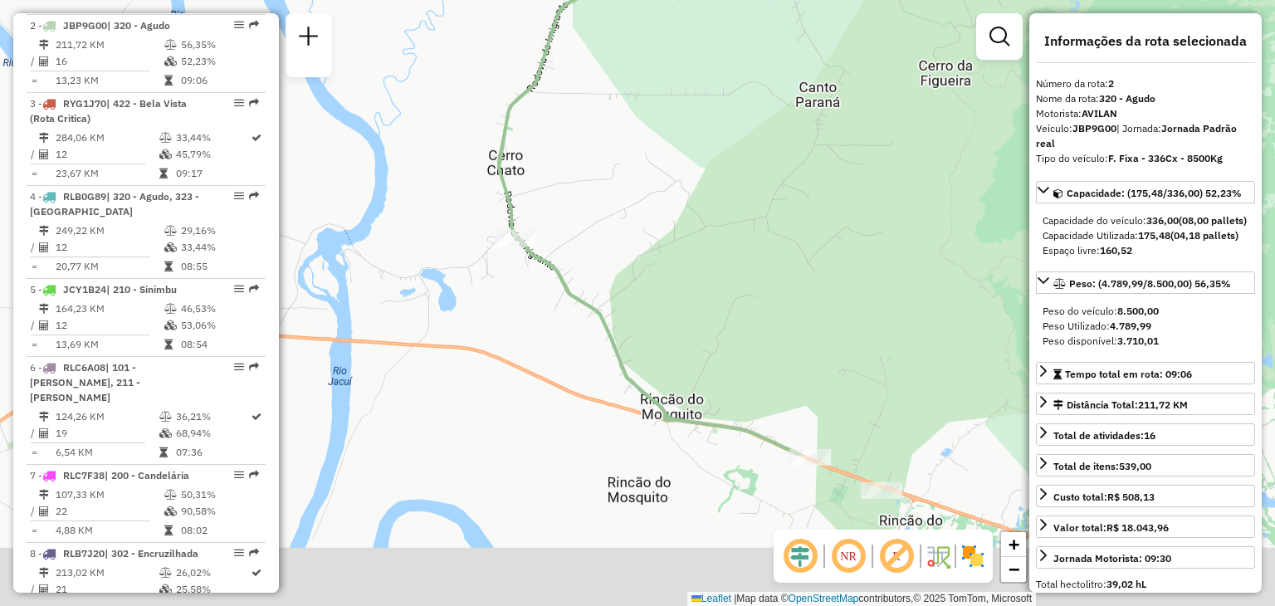
drag, startPoint x: 552, startPoint y: 406, endPoint x: 624, endPoint y: 179, distance: 237.9
click at [624, 179] on div "Janela de atendimento Grade de atendimento Capacidade Transportadoras Veículos …" at bounding box center [637, 303] width 1275 height 606
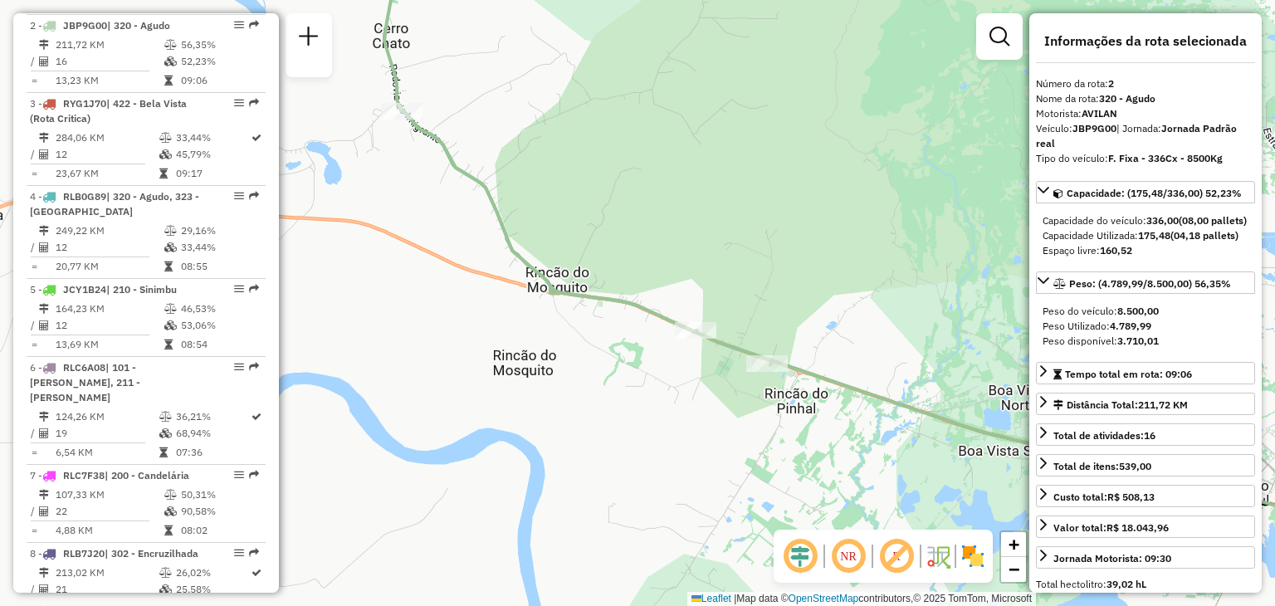
drag, startPoint x: 771, startPoint y: 361, endPoint x: 659, endPoint y: 250, distance: 157.3
click at [659, 250] on div "Janela de atendimento Grade de atendimento Capacidade Transportadoras Veículos …" at bounding box center [637, 303] width 1275 height 606
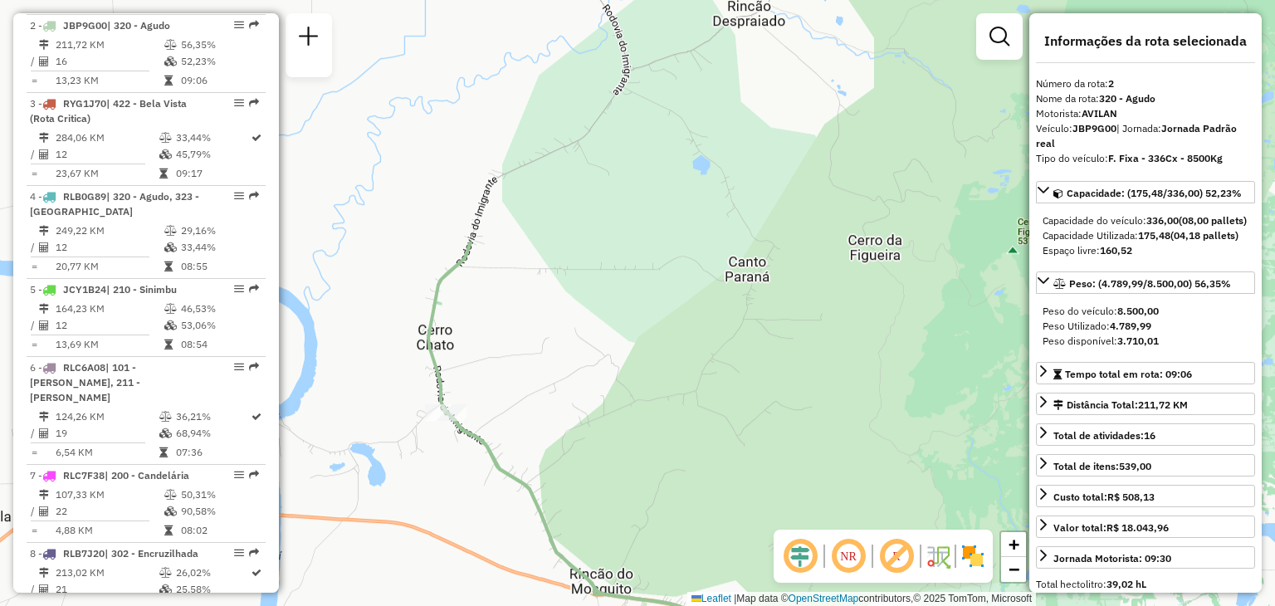
drag, startPoint x: 566, startPoint y: 190, endPoint x: 626, endPoint y: 409, distance: 226.4
click at [626, 409] on div "Janela de atendimento Grade de atendimento Capacidade Transportadoras Veículos …" at bounding box center [637, 303] width 1275 height 606
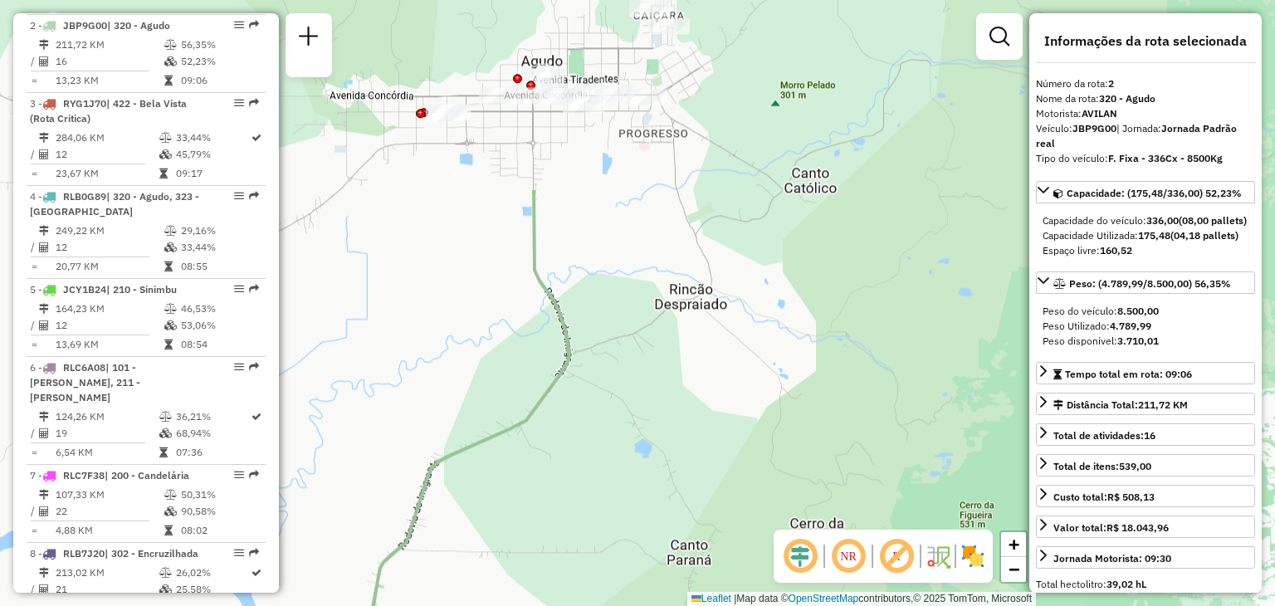
drag, startPoint x: 678, startPoint y: 130, endPoint x: 609, endPoint y: 394, distance: 272.9
click at [609, 394] on div "Janela de atendimento Grade de atendimento Capacidade Transportadoras Veículos …" at bounding box center [637, 303] width 1275 height 606
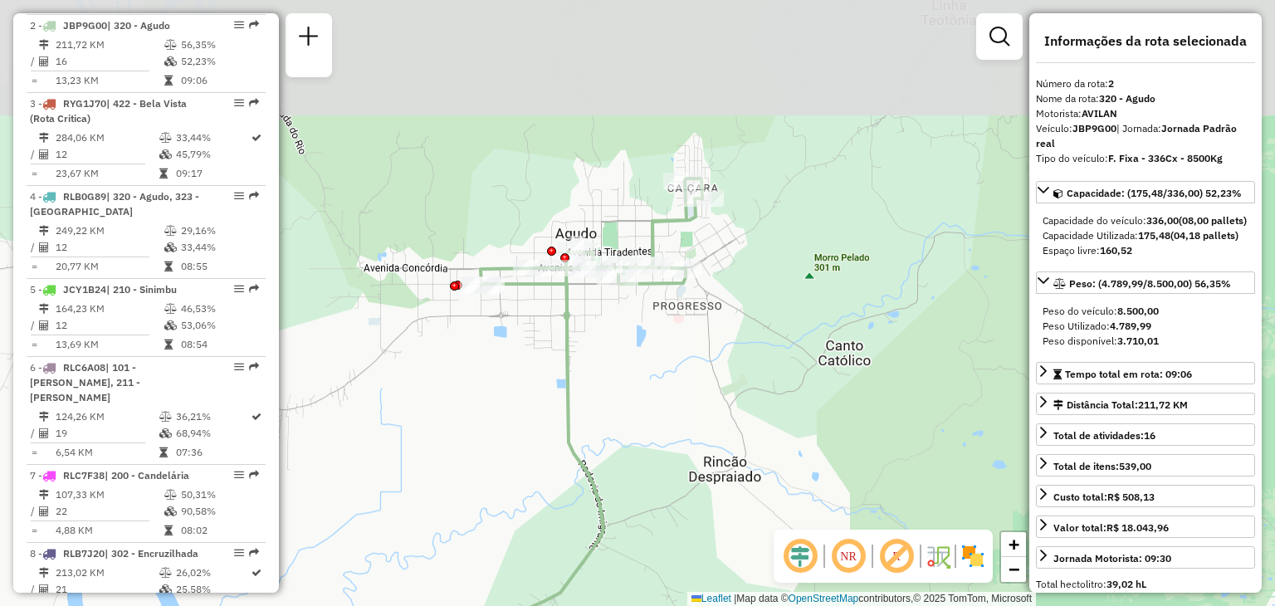
drag, startPoint x: 600, startPoint y: 211, endPoint x: 641, endPoint y: 363, distance: 157.3
click at [641, 362] on div "Janela de atendimento Grade de atendimento Capacidade Transportadoras Veículos …" at bounding box center [637, 303] width 1275 height 606
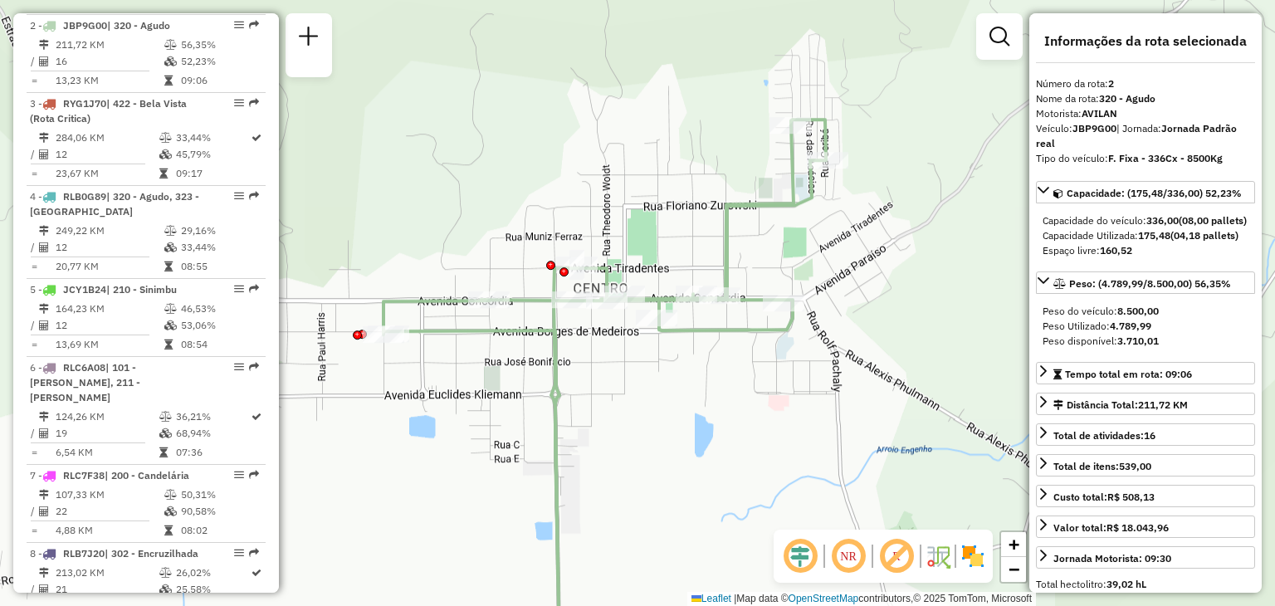
drag, startPoint x: 609, startPoint y: 378, endPoint x: 648, endPoint y: 506, distance: 134.5
click at [648, 506] on div "Janela de atendimento Grade de atendimento Capacidade Transportadoras Veículos …" at bounding box center [637, 303] width 1275 height 606
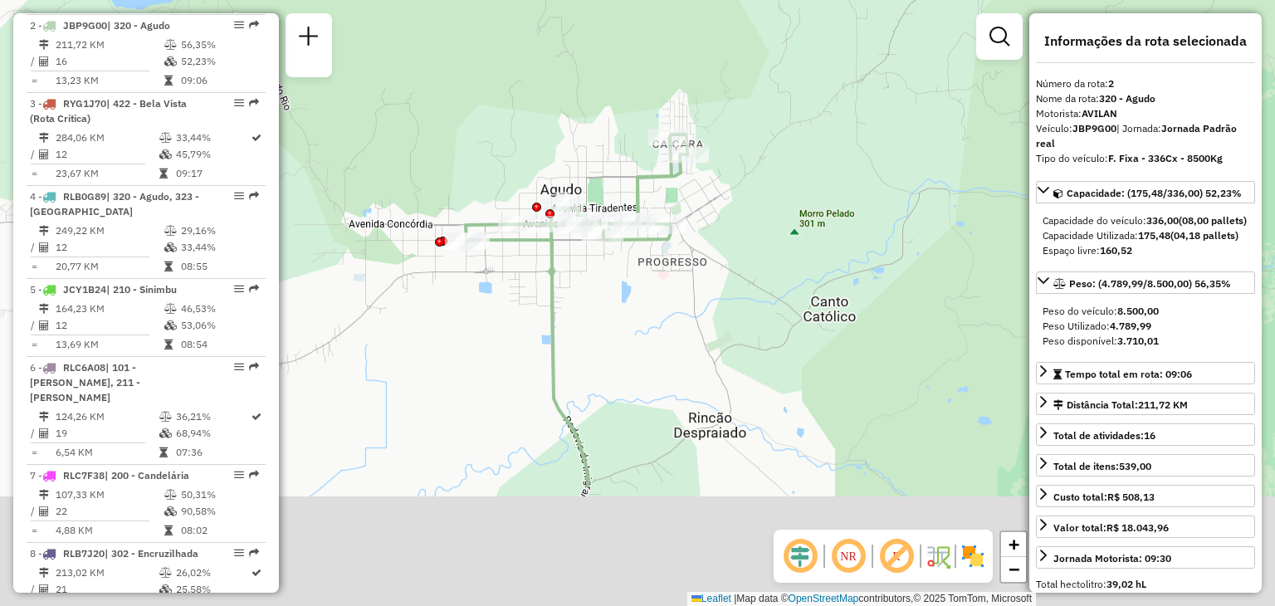
drag, startPoint x: 653, startPoint y: 509, endPoint x: 599, endPoint y: 321, distance: 195.3
click at [599, 322] on div "Janela de atendimento Grade de atendimento Capacidade Transportadoras Veículos …" at bounding box center [637, 303] width 1275 height 606
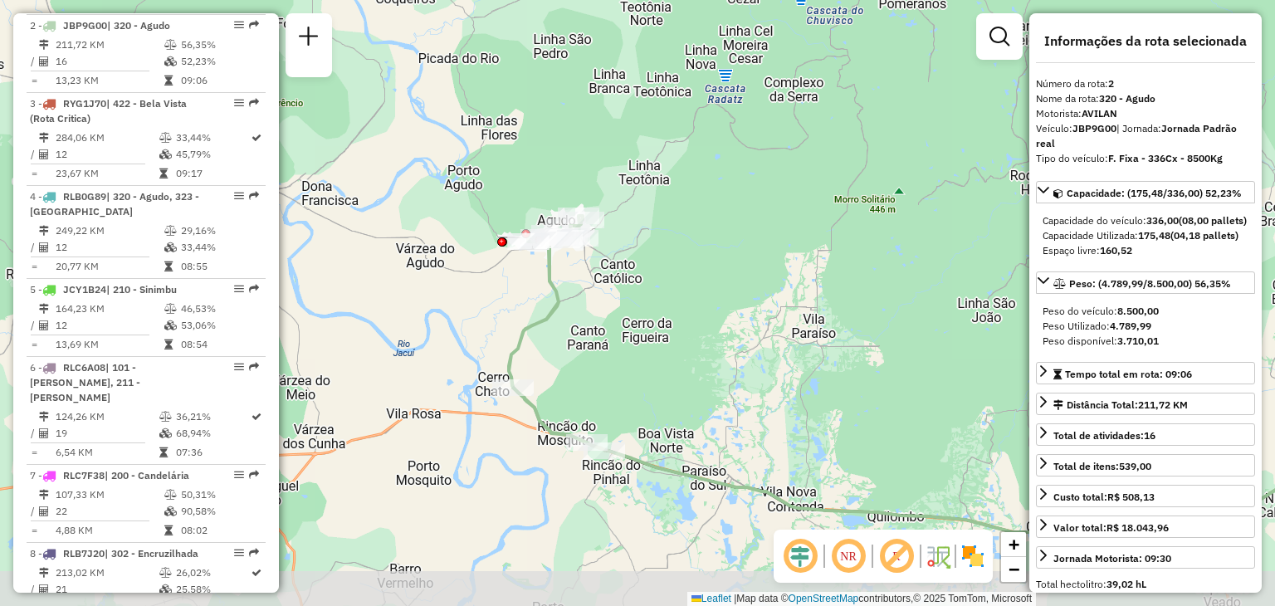
drag, startPoint x: 591, startPoint y: 516, endPoint x: 541, endPoint y: 406, distance: 120.4
click at [541, 406] on icon at bounding box center [557, 333] width 96 height 235
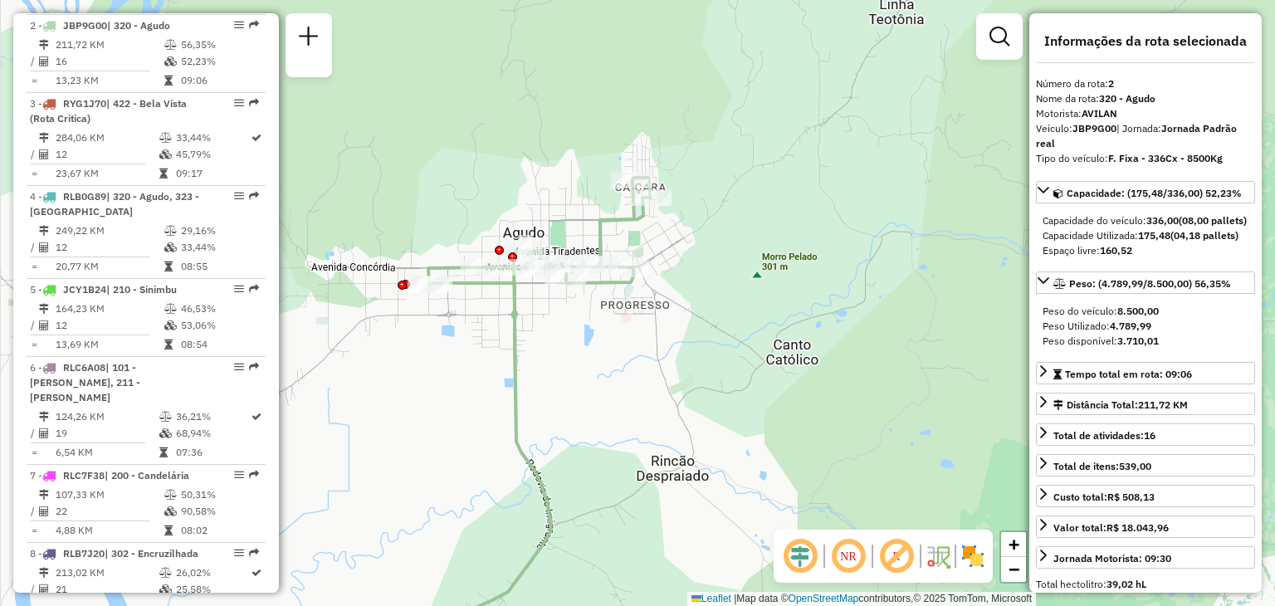
drag, startPoint x: 521, startPoint y: 273, endPoint x: 587, endPoint y: 335, distance: 89.9
click at [587, 335] on div "Janela de atendimento Grade de atendimento Capacidade Transportadoras Veículos …" at bounding box center [637, 303] width 1275 height 606
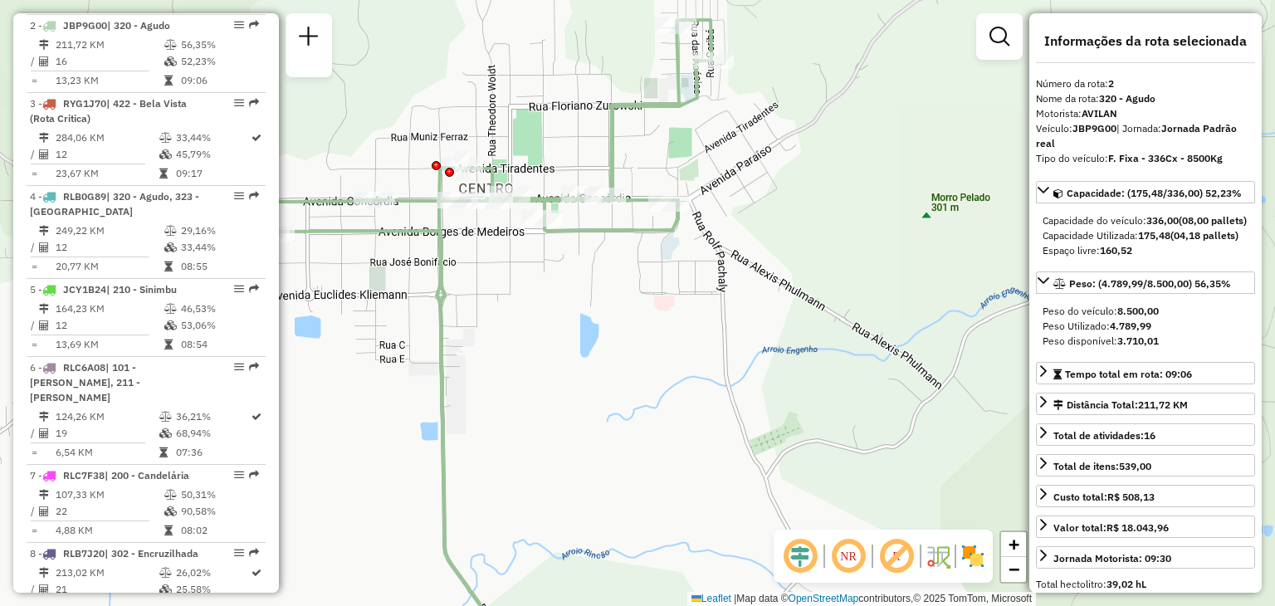
drag, startPoint x: 561, startPoint y: 296, endPoint x: 645, endPoint y: 360, distance: 105.0
click at [644, 360] on div "Janela de atendimento Grade de atendimento Capacidade Transportadoras Veículos …" at bounding box center [637, 303] width 1275 height 606
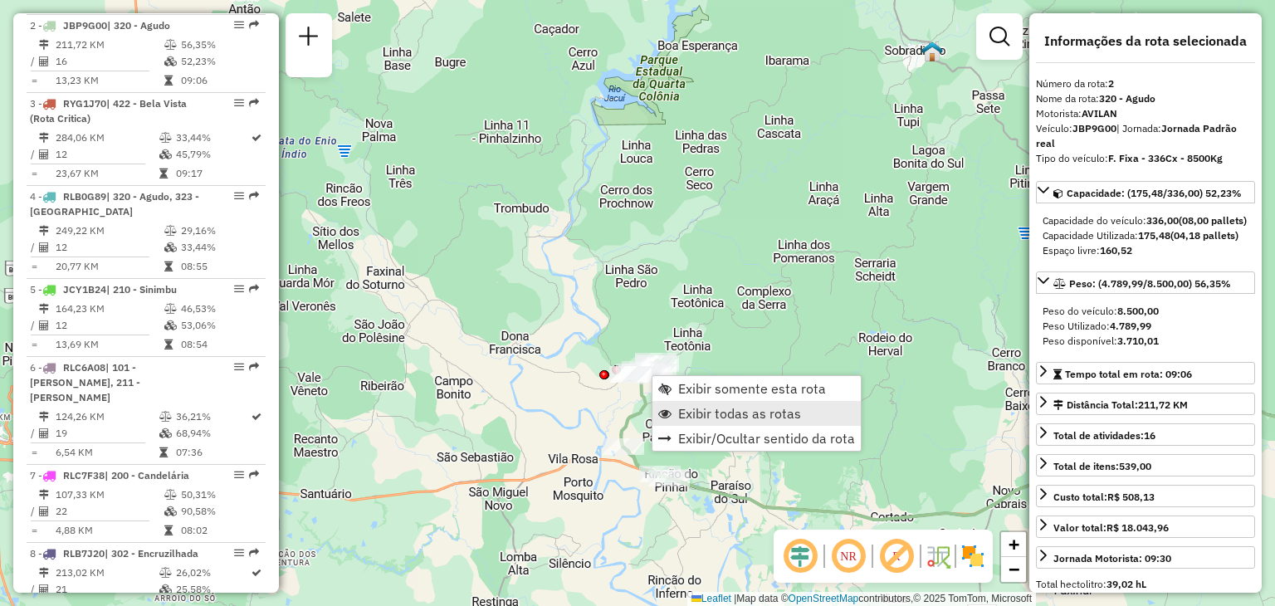
click at [694, 412] on span "Exibir todas as rotas" at bounding box center [739, 413] width 123 height 13
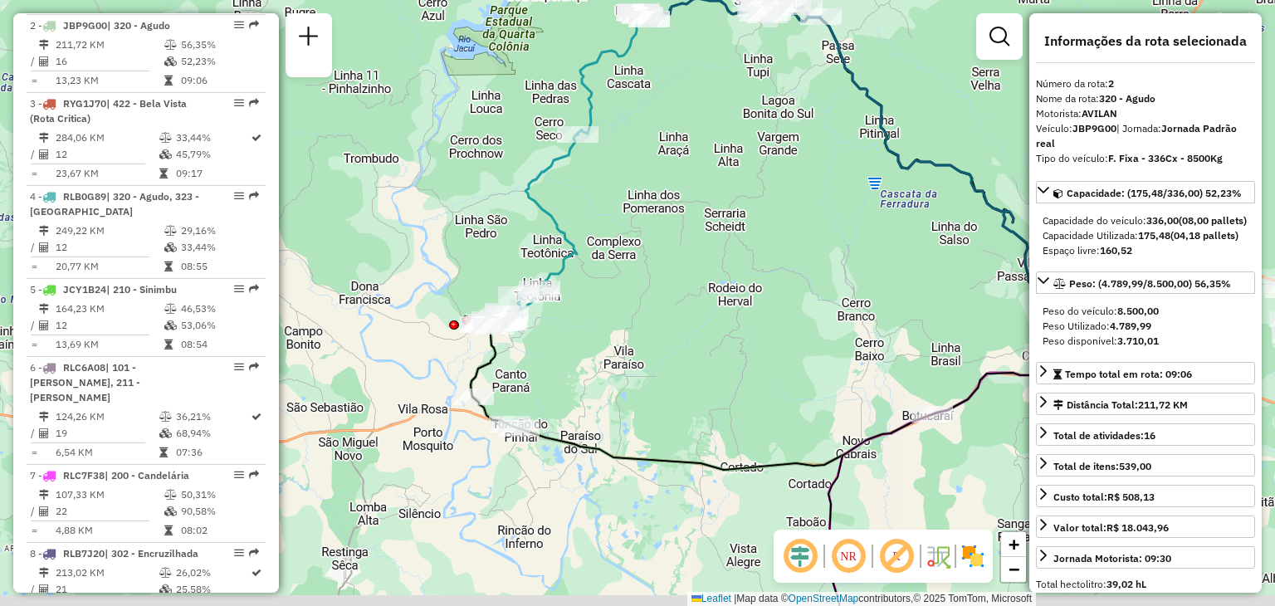
drag, startPoint x: 709, startPoint y: 441, endPoint x: 551, endPoint y: 389, distance: 165.9
click at [551, 389] on div "Janela de atendimento Grade de atendimento Capacidade Transportadoras Veículos …" at bounding box center [637, 303] width 1275 height 606
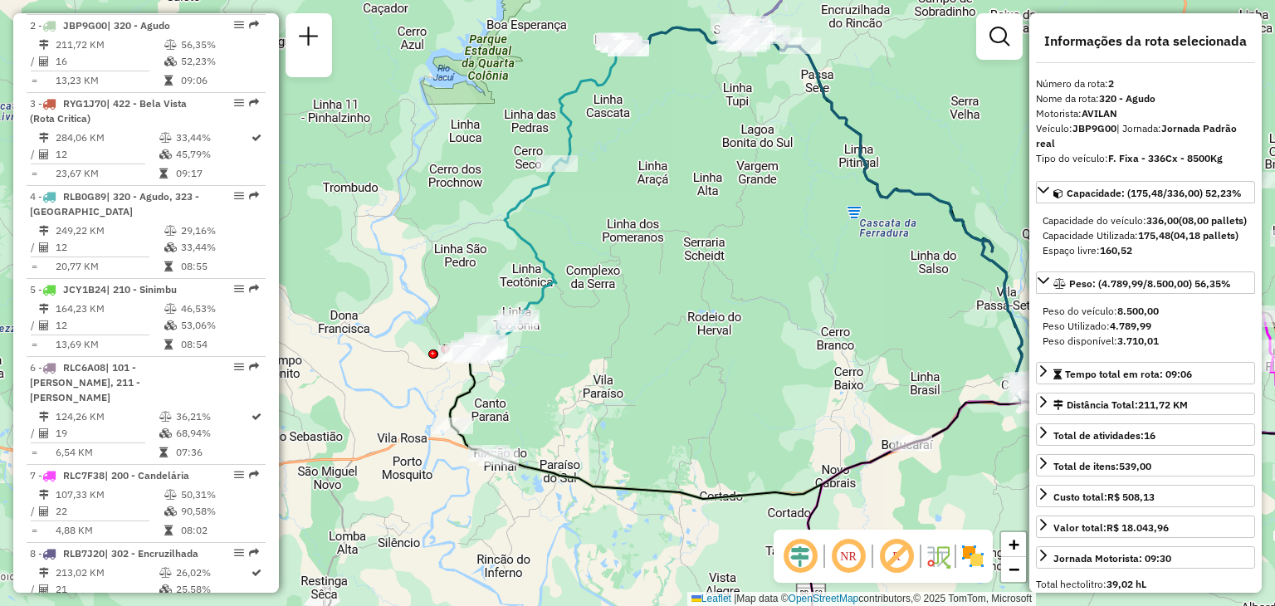
drag, startPoint x: 576, startPoint y: 307, endPoint x: 543, endPoint y: 359, distance: 61.3
click at [543, 359] on div "Janela de atendimento Grade de atendimento Capacidade Transportadoras Veículos …" at bounding box center [637, 303] width 1275 height 606
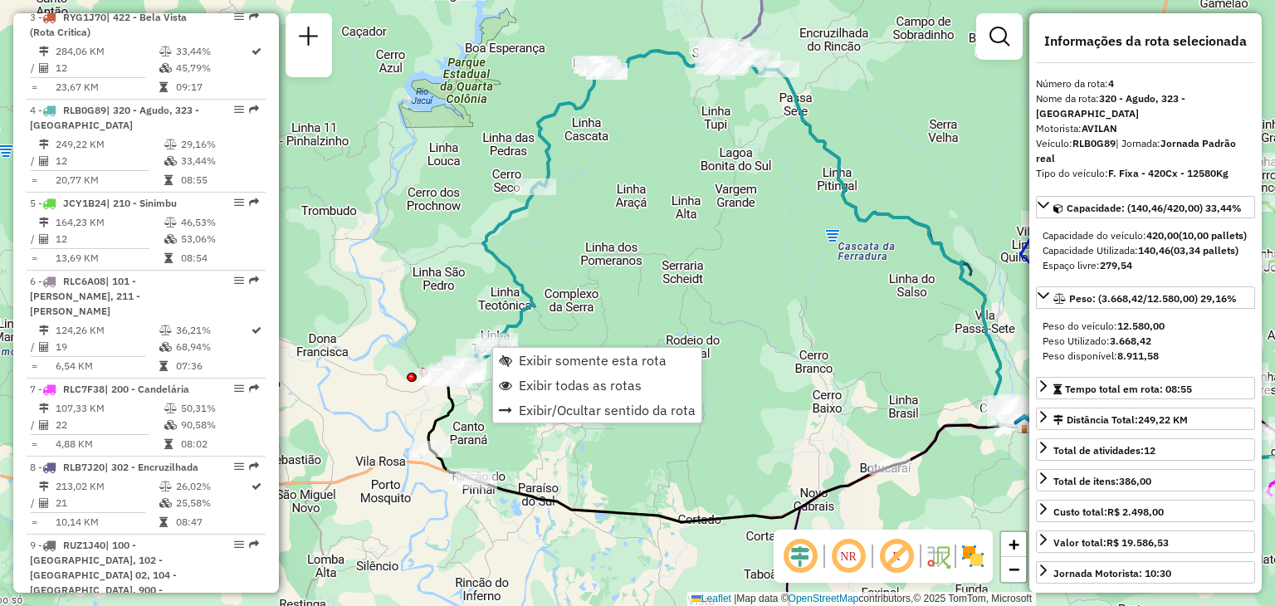
scroll to position [929, 0]
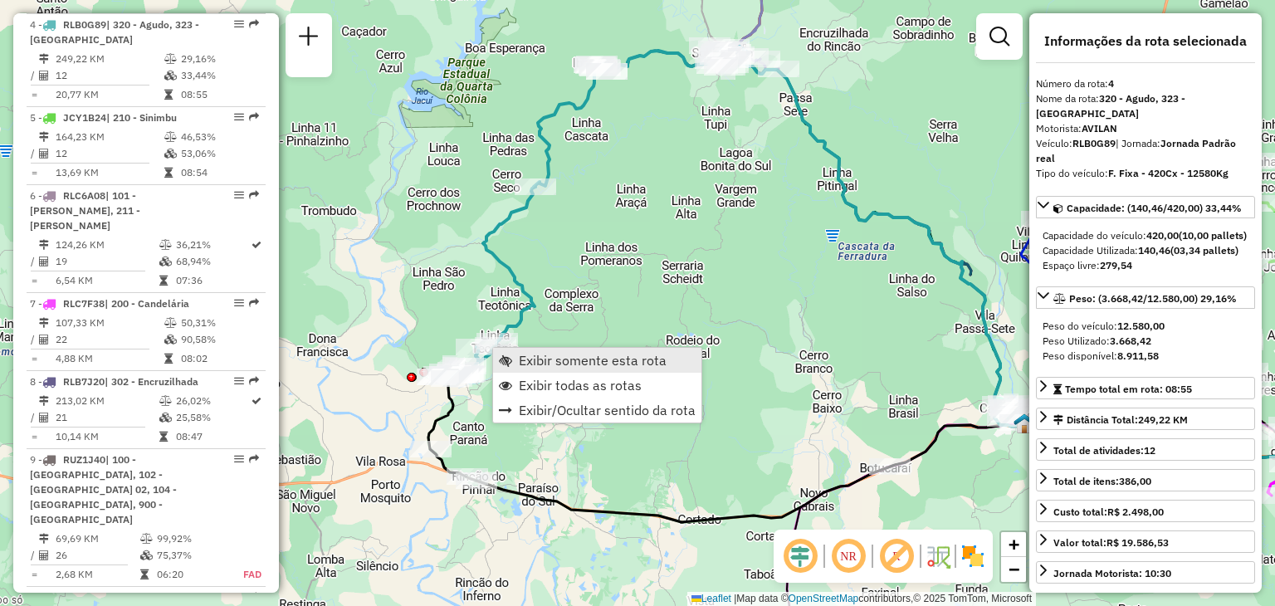
click at [521, 360] on span "Exibir somente esta rota" at bounding box center [593, 360] width 148 height 13
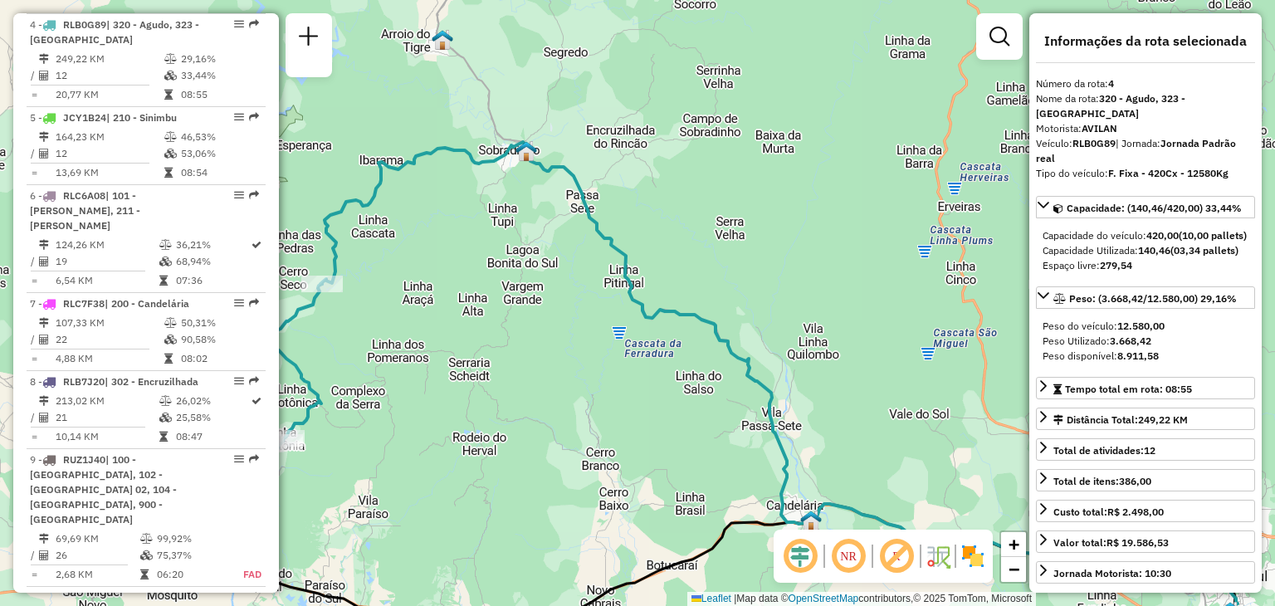
drag, startPoint x: 502, startPoint y: 276, endPoint x: 591, endPoint y: 359, distance: 121.7
click at [591, 359] on div "Janela de atendimento Grade de atendimento Capacidade Transportadoras Veículos …" at bounding box center [637, 303] width 1275 height 606
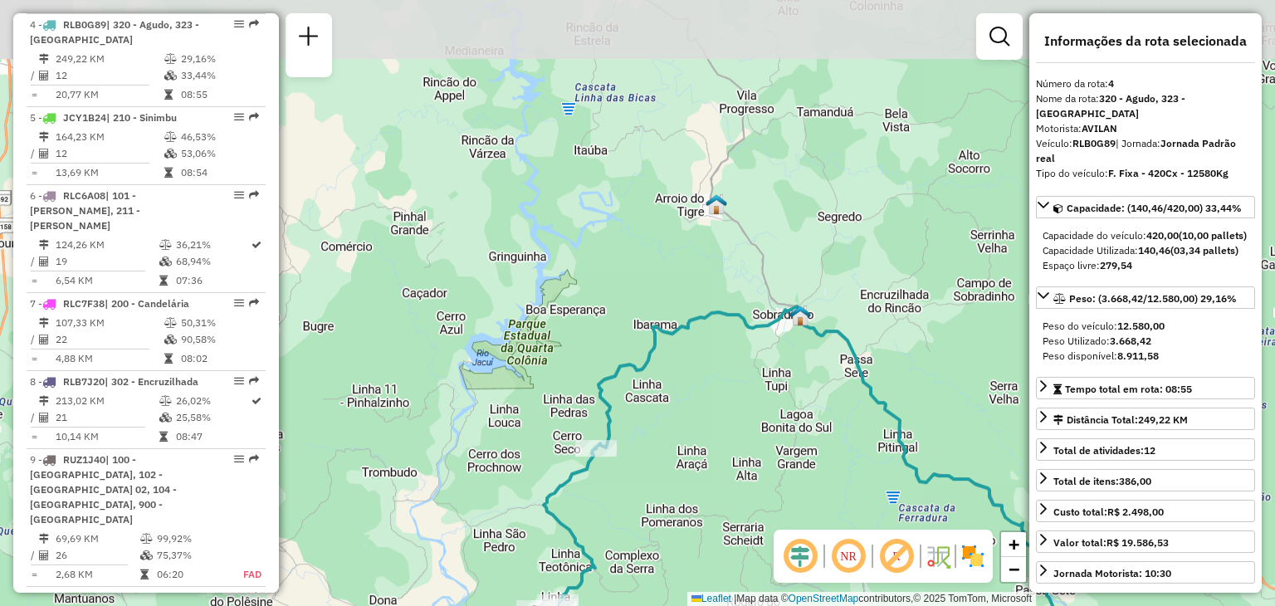
drag, startPoint x: 495, startPoint y: 307, endPoint x: 787, endPoint y: 477, distance: 337.8
click at [787, 477] on div "Janela de atendimento Grade de atendimento Capacidade Transportadoras Veículos …" at bounding box center [637, 303] width 1275 height 606
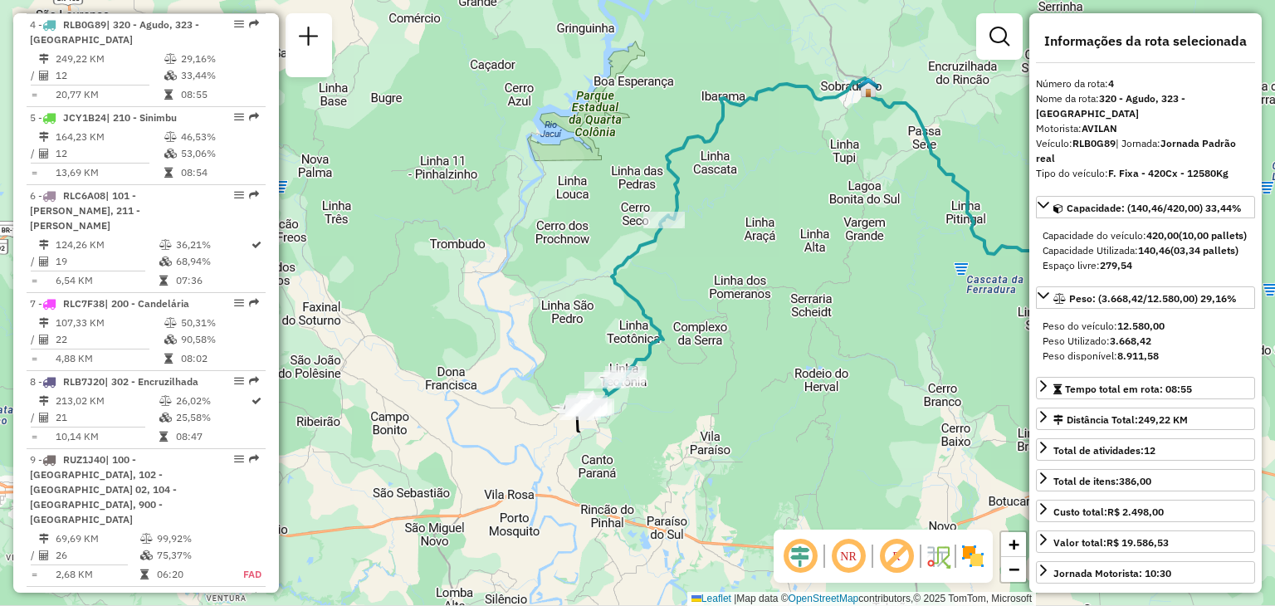
drag, startPoint x: 678, startPoint y: 494, endPoint x: 727, endPoint y: 249, distance: 249.8
click at [727, 249] on div "Janela de atendimento Grade de atendimento Capacidade Transportadoras Veículos …" at bounding box center [637, 303] width 1275 height 606
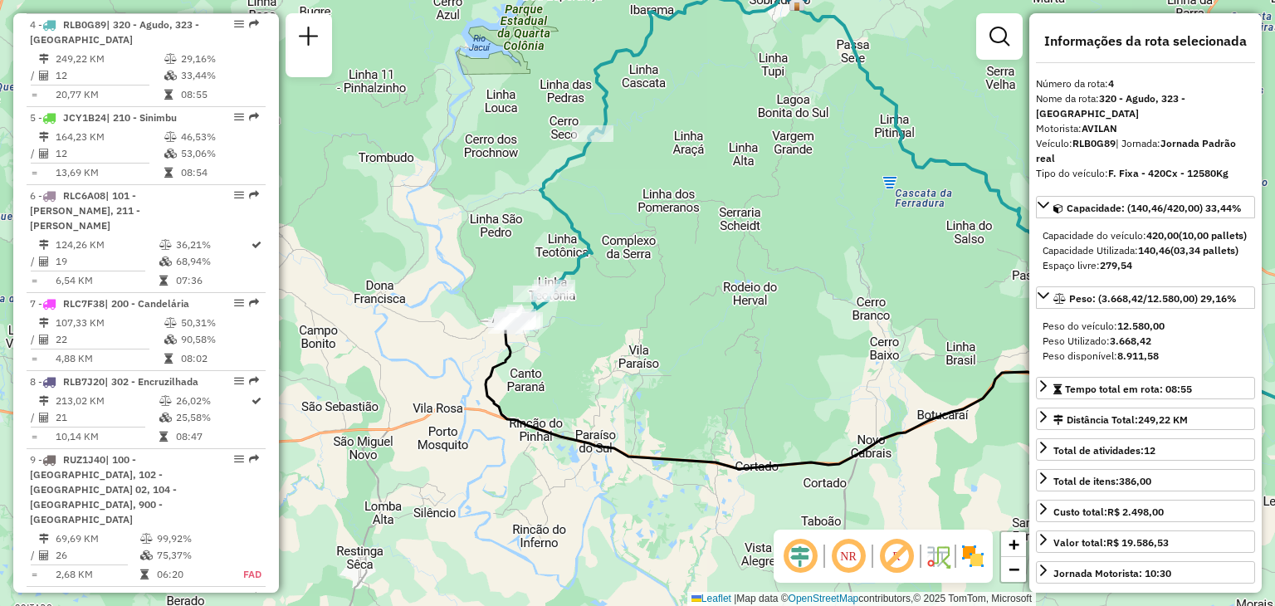
drag, startPoint x: 749, startPoint y: 310, endPoint x: 628, endPoint y: 191, distance: 169.7
click at [628, 190] on div "Janela de atendimento Grade de atendimento Capacidade Transportadoras Veículos …" at bounding box center [637, 303] width 1275 height 606
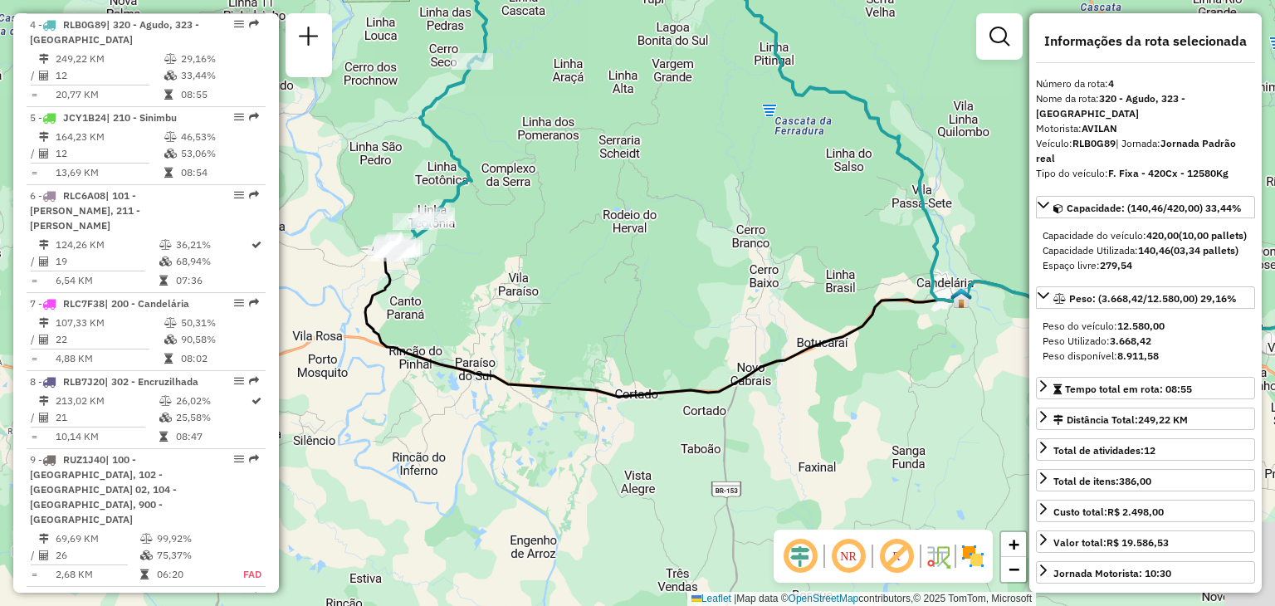
drag, startPoint x: 726, startPoint y: 274, endPoint x: 593, endPoint y: 221, distance: 143.1
click at [593, 221] on div "Janela de atendimento Grade de atendimento Capacidade Transportadoras Veículos …" at bounding box center [637, 303] width 1275 height 606
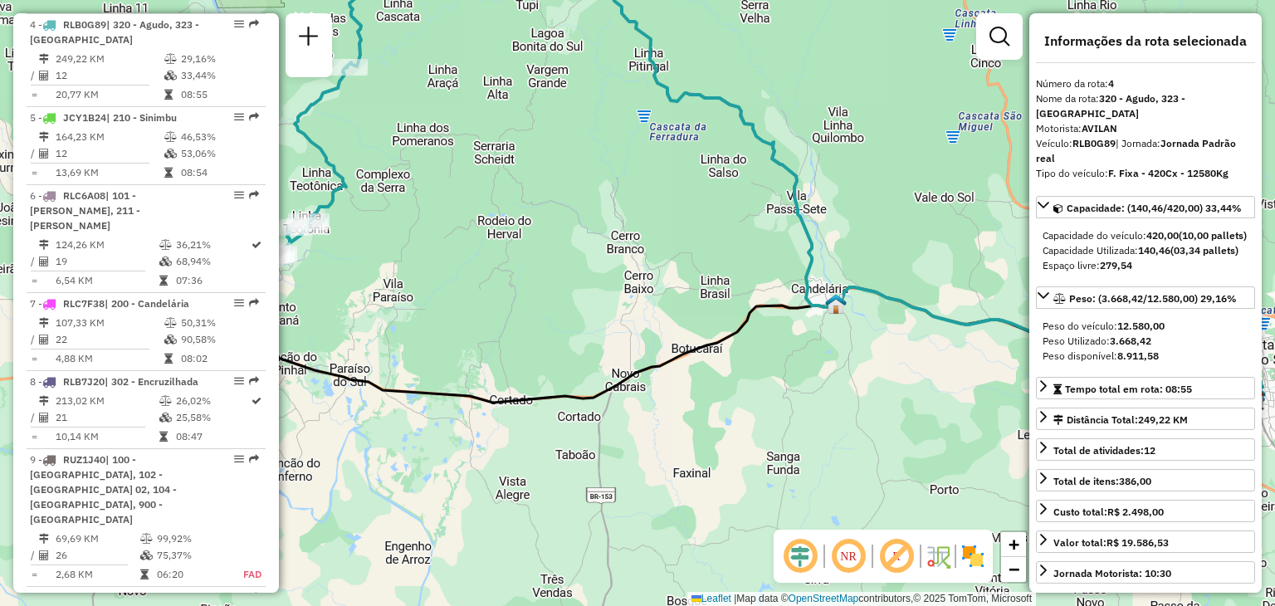
drag, startPoint x: 580, startPoint y: 244, endPoint x: 479, endPoint y: 268, distance: 104.1
click at [479, 268] on div "Janela de atendimento Grade de atendimento Capacidade Transportadoras Veículos …" at bounding box center [637, 303] width 1275 height 606
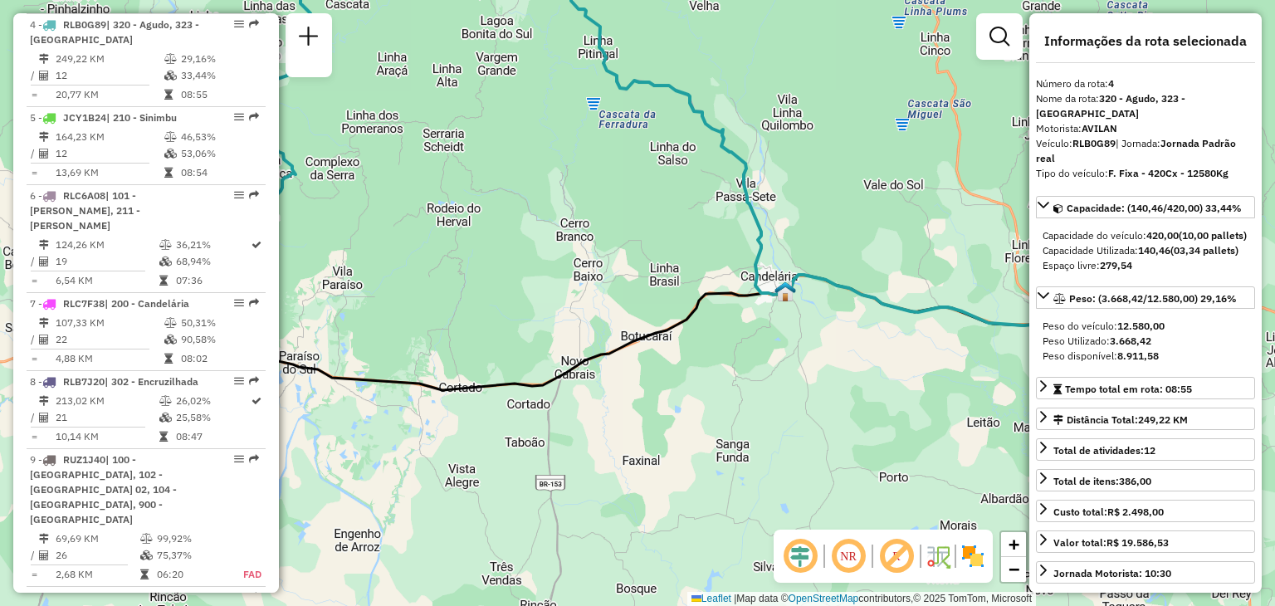
drag, startPoint x: 654, startPoint y: 350, endPoint x: 469, endPoint y: 247, distance: 211.5
click at [482, 252] on div "Janela de atendimento Grade de atendimento Capacidade Transportadoras Veículos …" at bounding box center [637, 303] width 1275 height 606
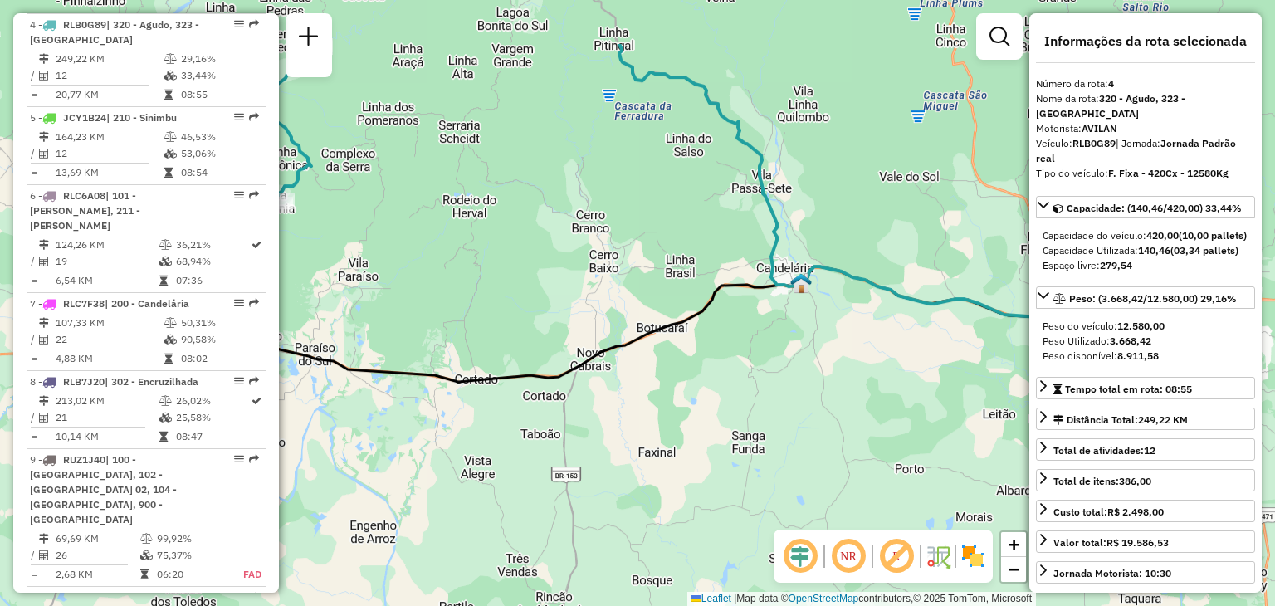
drag, startPoint x: 669, startPoint y: 328, endPoint x: 893, endPoint y: 433, distance: 247.4
click at [890, 433] on div "Janela de atendimento Grade de atendimento Capacidade Transportadoras Veículos …" at bounding box center [637, 303] width 1275 height 606
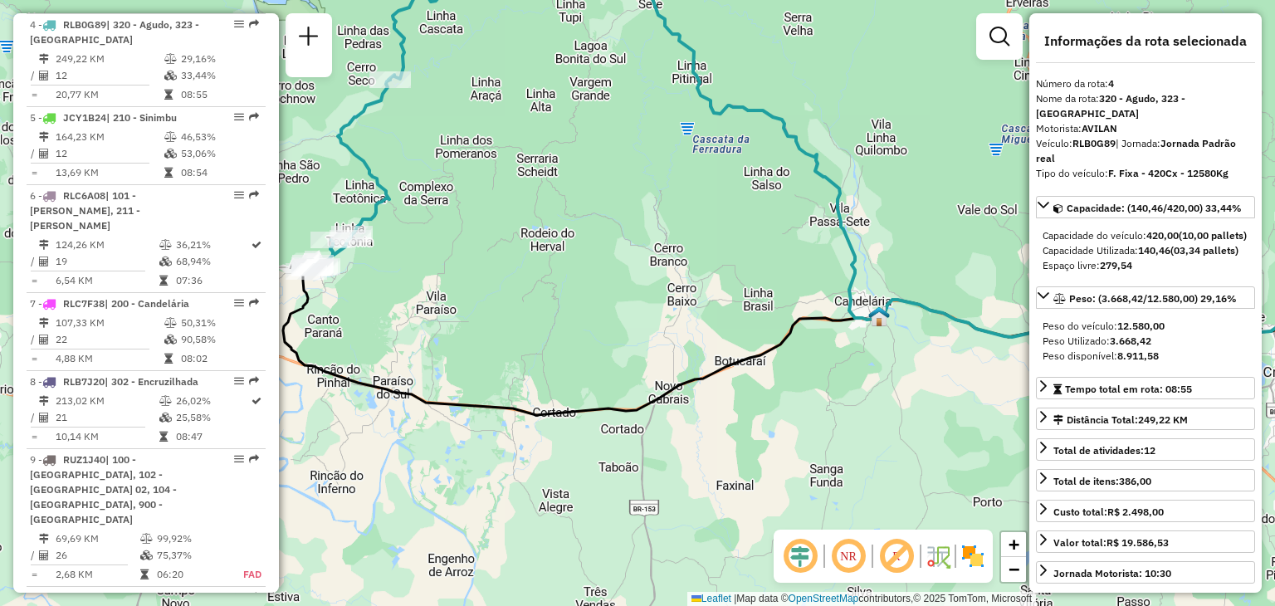
drag, startPoint x: 532, startPoint y: 276, endPoint x: 891, endPoint y: 384, distance: 374.6
click at [891, 384] on div "Janela de atendimento Grade de atendimento Capacidade Transportadoras Veículos …" at bounding box center [637, 303] width 1275 height 606
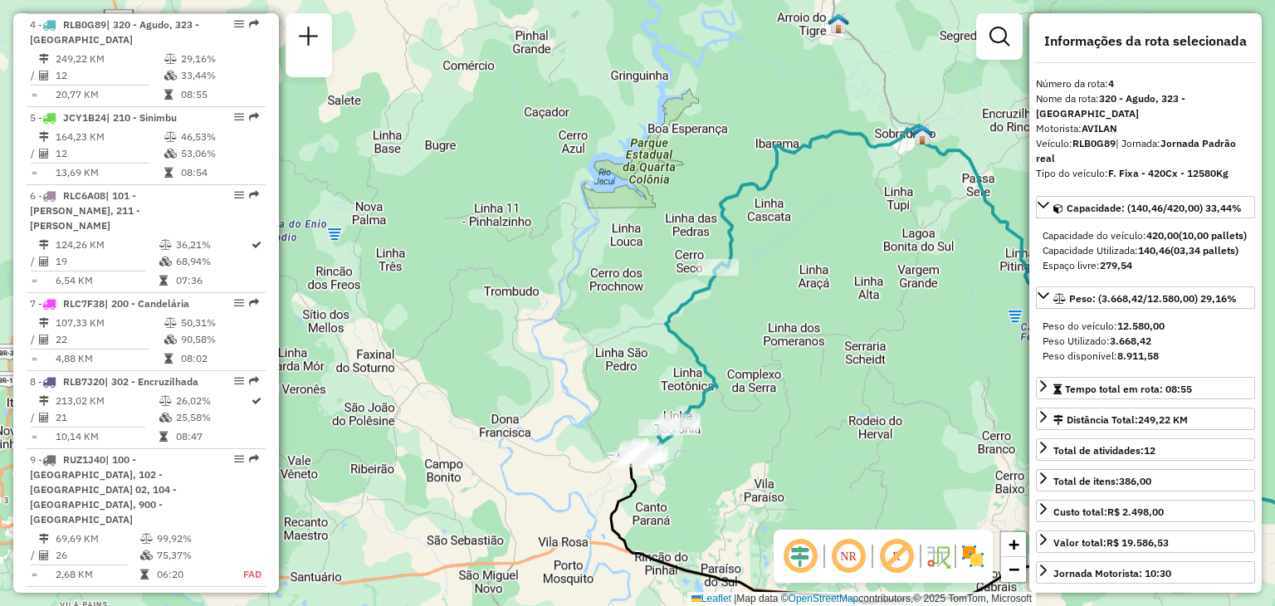
drag, startPoint x: 766, startPoint y: 337, endPoint x: 736, endPoint y: 424, distance: 92.4
click at [736, 424] on div "Janela de atendimento Grade de atendimento Capacidade Transportadoras Veículos …" at bounding box center [637, 303] width 1275 height 606
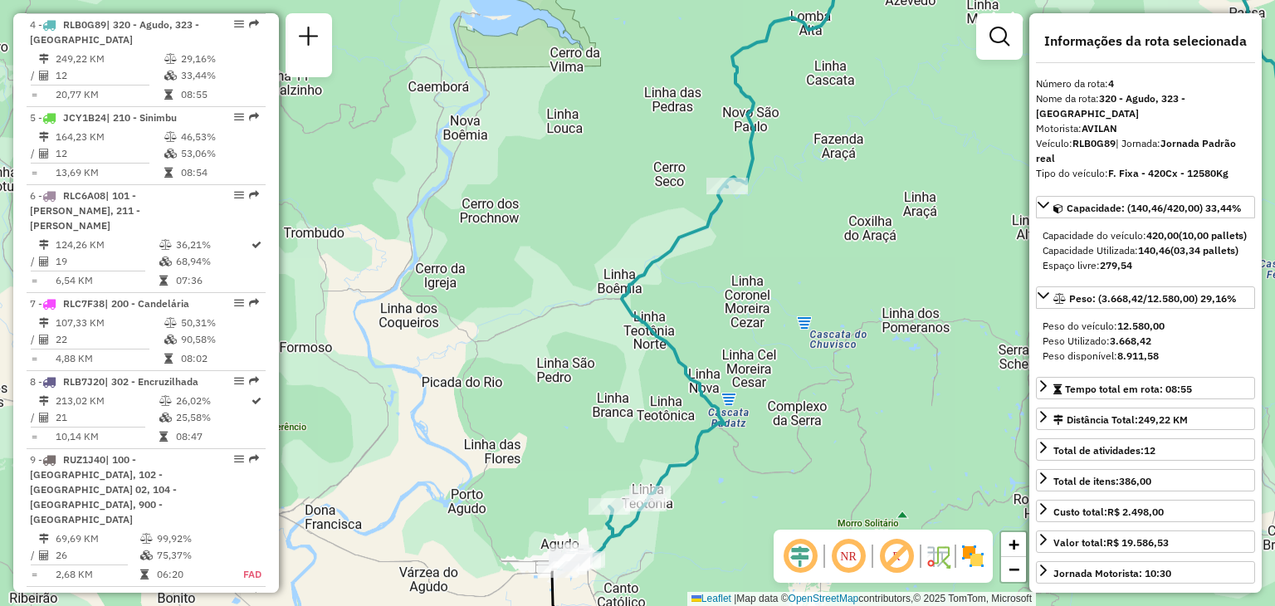
drag, startPoint x: 706, startPoint y: 441, endPoint x: 715, endPoint y: 195, distance: 245.9
click at [715, 195] on icon at bounding box center [643, 377] width 169 height 384
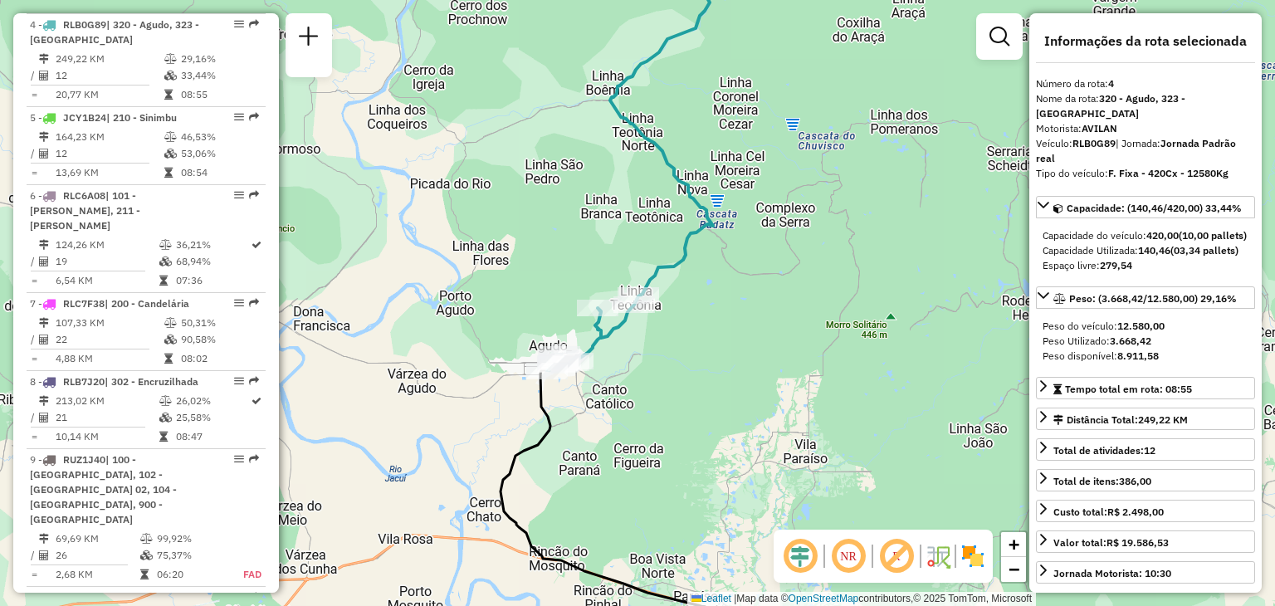
drag, startPoint x: 761, startPoint y: 325, endPoint x: 683, endPoint y: 453, distance: 148.7
click at [683, 453] on div "Janela de atendimento Grade de atendimento Capacidade Transportadoras Veículos …" at bounding box center [637, 303] width 1275 height 606
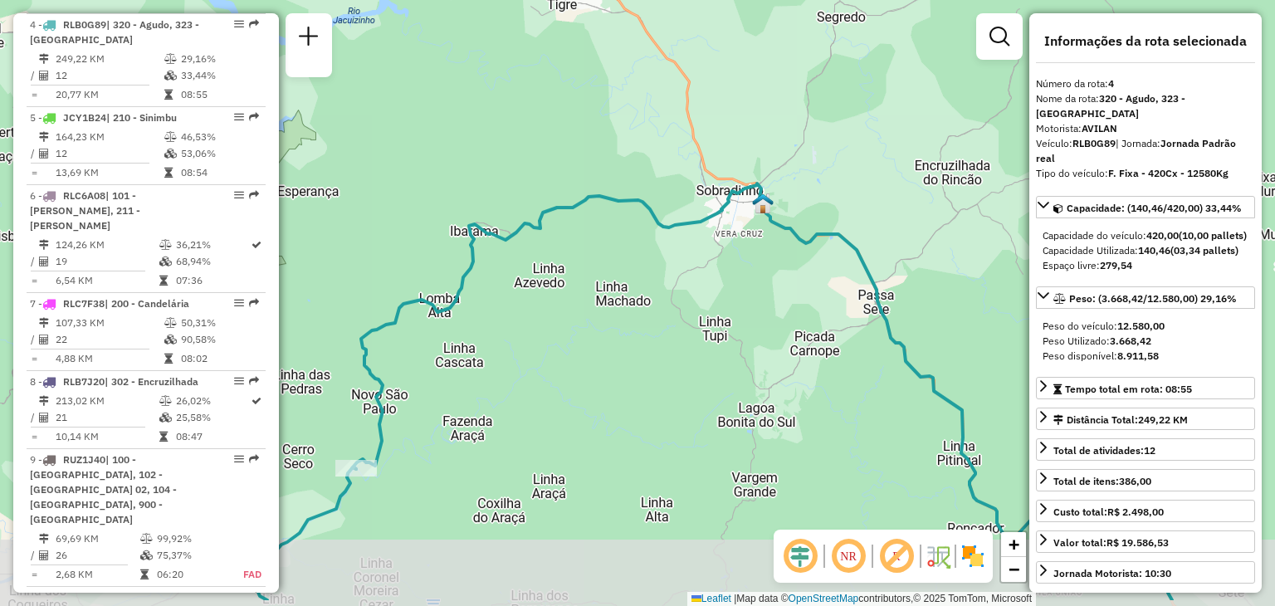
drag, startPoint x: 618, startPoint y: 433, endPoint x: 741, endPoint y: 215, distance: 249.9
click at [741, 216] on div "Janela de atendimento Grade de atendimento Capacidade Transportadoras Veículos …" at bounding box center [637, 303] width 1275 height 606
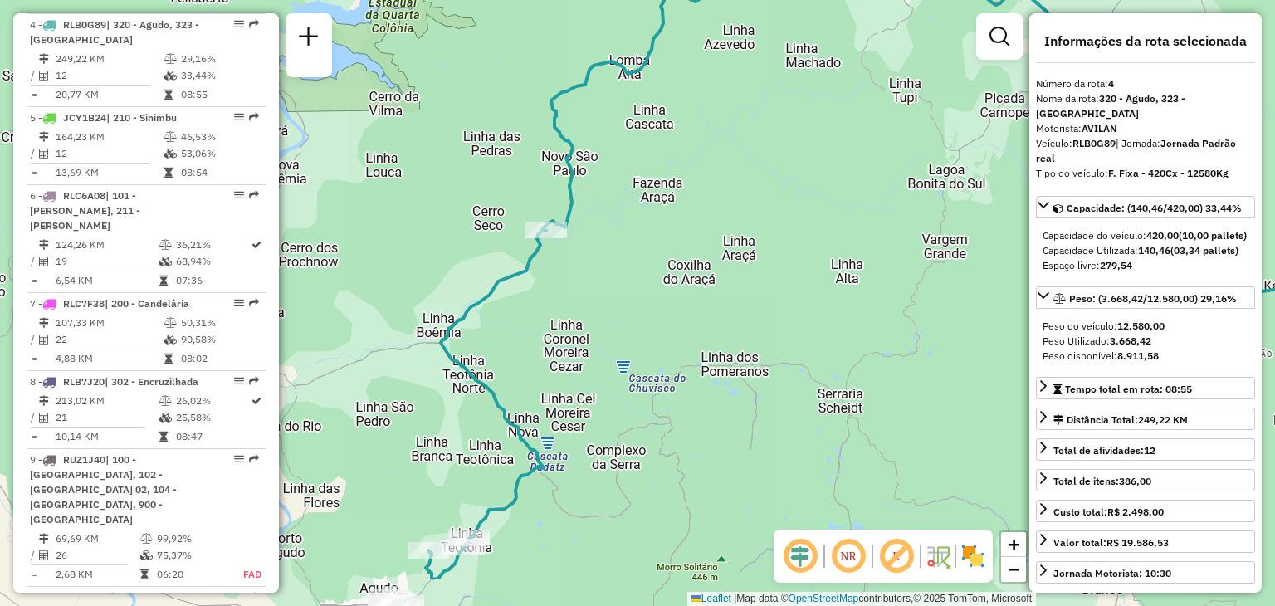
drag, startPoint x: 601, startPoint y: 373, endPoint x: 714, endPoint y: 276, distance: 148.4
click at [714, 276] on div "Janela de atendimento Grade de atendimento Capacidade Transportadoras Veículos …" at bounding box center [637, 303] width 1275 height 606
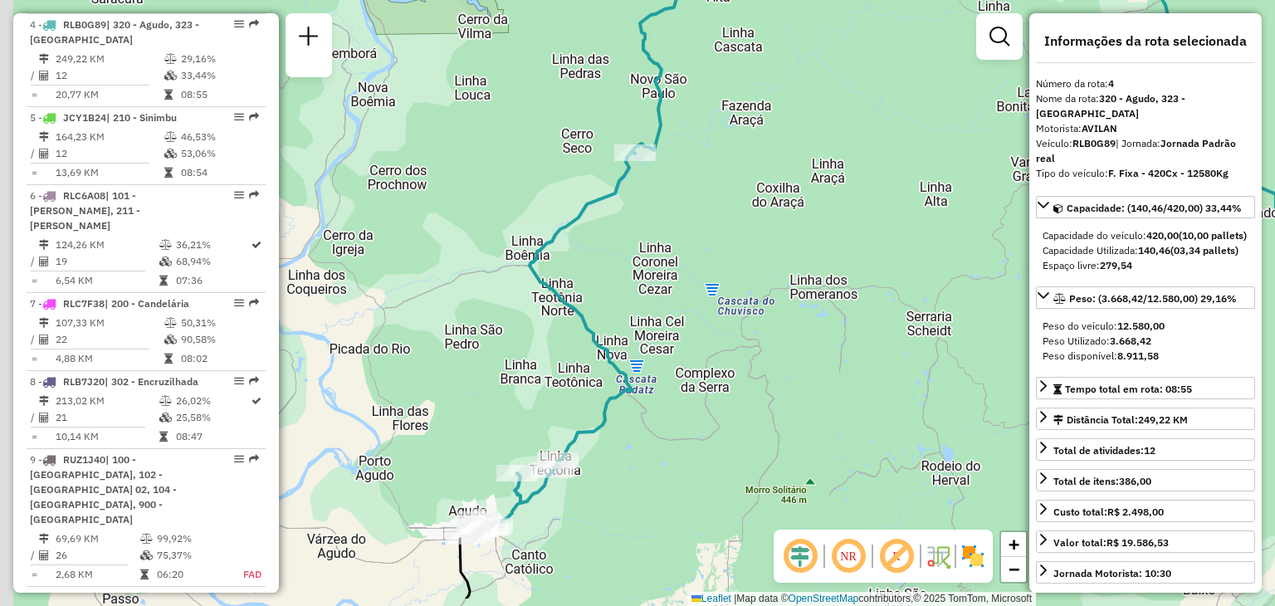
drag, startPoint x: 635, startPoint y: 414, endPoint x: 772, endPoint y: 264, distance: 203.4
click at [772, 264] on div "Janela de atendimento Grade de atendimento Capacidade Transportadoras Veículos …" at bounding box center [637, 303] width 1275 height 606
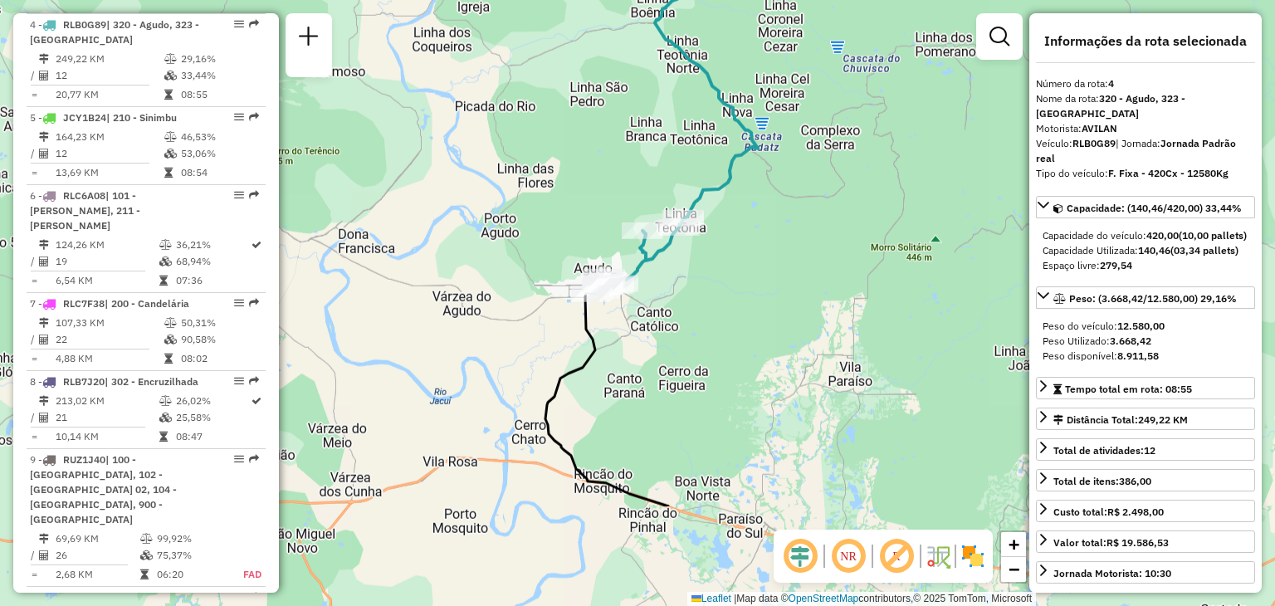
drag, startPoint x: 653, startPoint y: 443, endPoint x: 724, endPoint y: 283, distance: 175.4
click at [724, 283] on div "Janela de atendimento Grade de atendimento Capacidade Transportadoras Veículos …" at bounding box center [637, 303] width 1275 height 606
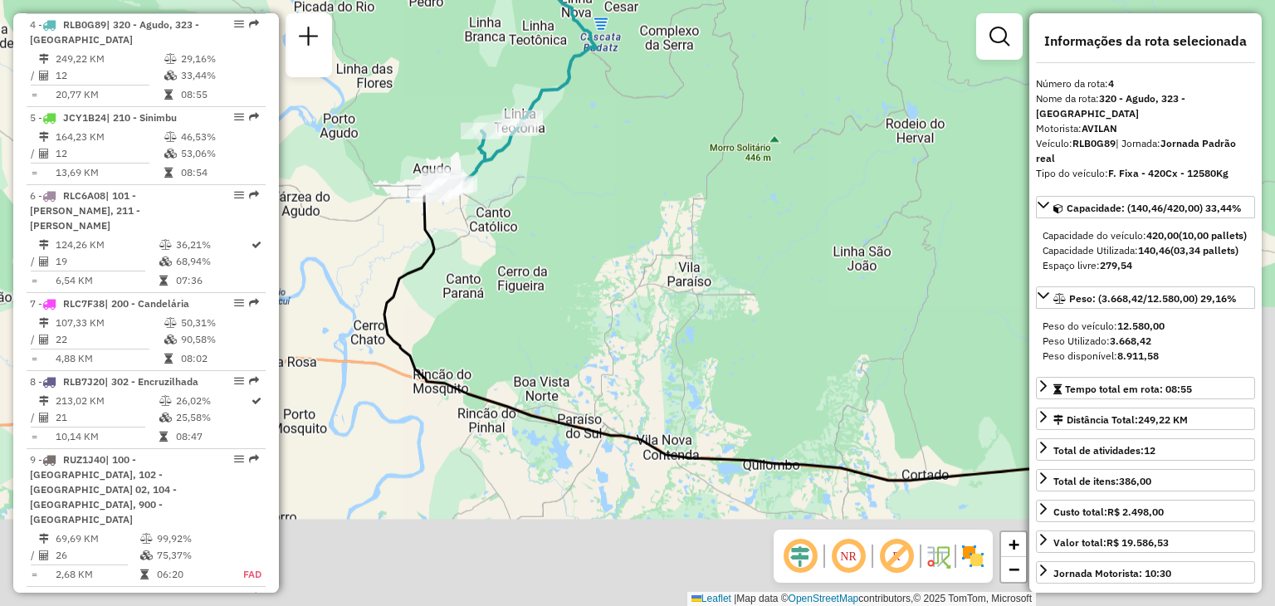
drag, startPoint x: 725, startPoint y: 406, endPoint x: 468, endPoint y: 235, distance: 308.4
click at [468, 235] on div "Janela de atendimento Grade de atendimento Capacidade Transportadoras Veículos …" at bounding box center [637, 303] width 1275 height 606
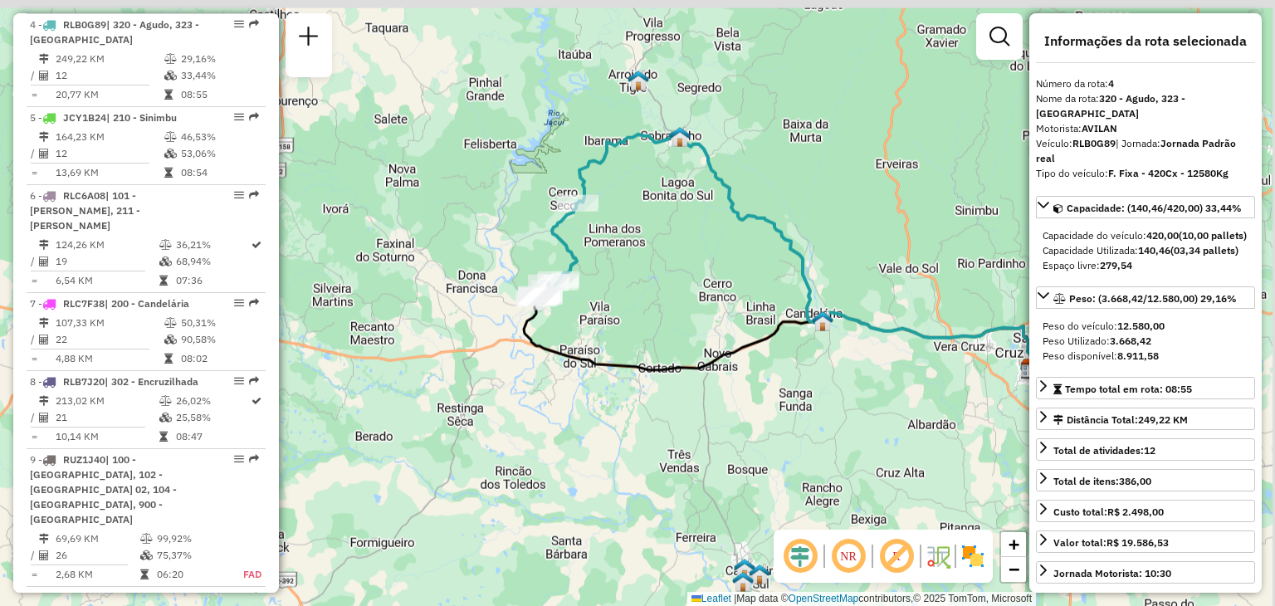
drag, startPoint x: 629, startPoint y: 227, endPoint x: 630, endPoint y: 321, distance: 94.7
click at [630, 321] on div "Janela de atendimento Grade de atendimento Capacidade Transportadoras Veículos …" at bounding box center [637, 303] width 1275 height 606
